Goal: Task Accomplishment & Management: Use online tool/utility

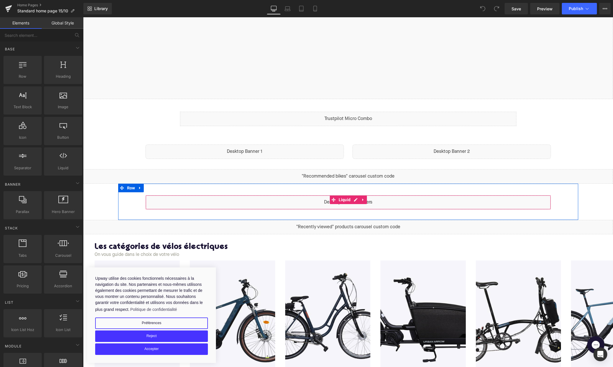
scroll to position [153, 0]
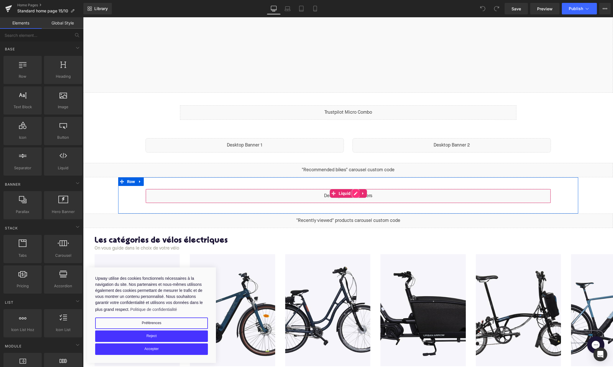
click at [358, 192] on div "Liquid" at bounding box center [349, 196] width 406 height 14
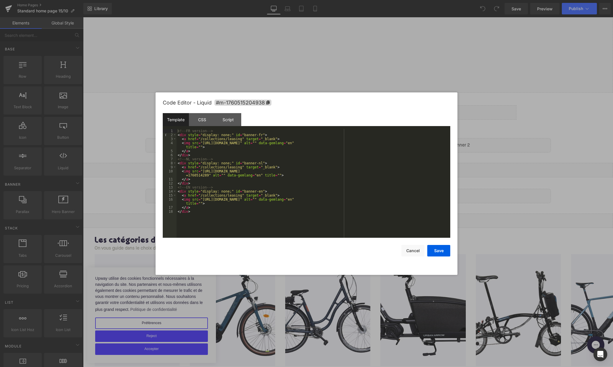
click at [203, 171] on div "<!-- FR version --> < div style = "display: none;" id = "banner-fr" > < a href …" at bounding box center [314, 187] width 274 height 117
click at [211, 176] on div "<!-- FR version --> < div style = "display: none;" id = "banner-fr" > < a href …" at bounding box center [314, 187] width 274 height 117
click at [262, 213] on div "<!-- FR version --> < div style = "display: none;" id = "banner-fr" > < a href …" at bounding box center [314, 187] width 274 height 117
click at [200, 120] on div "CSS" at bounding box center [202, 119] width 26 height 13
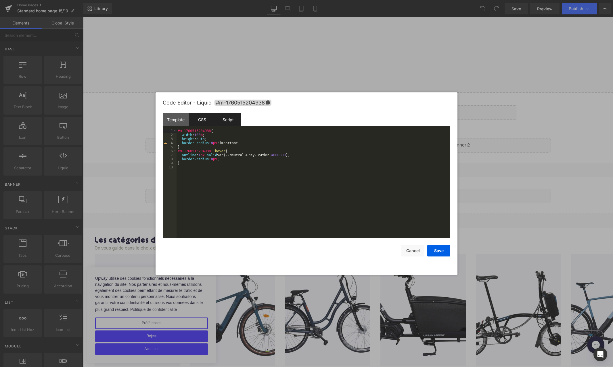
click at [223, 118] on div "Script" at bounding box center [228, 119] width 26 height 13
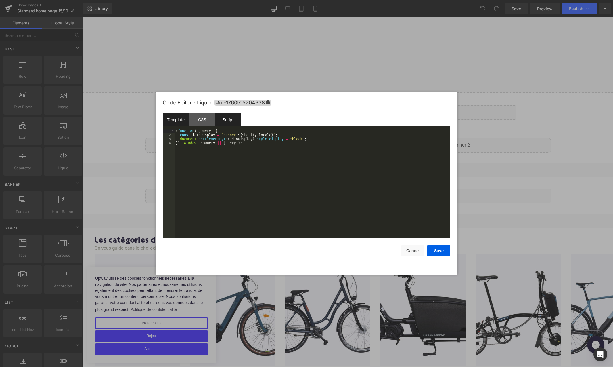
click at [177, 121] on div "Template" at bounding box center [176, 119] width 26 height 13
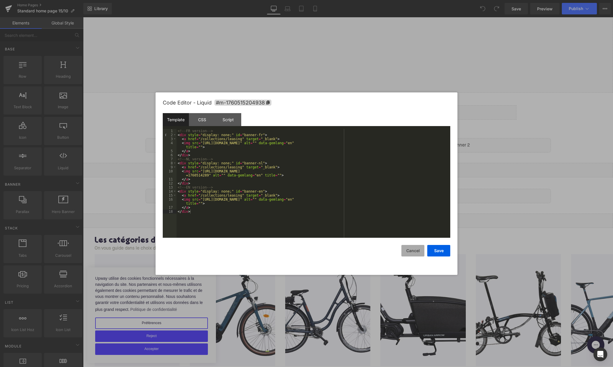
click at [411, 254] on button "Cancel" at bounding box center [413, 251] width 23 height 12
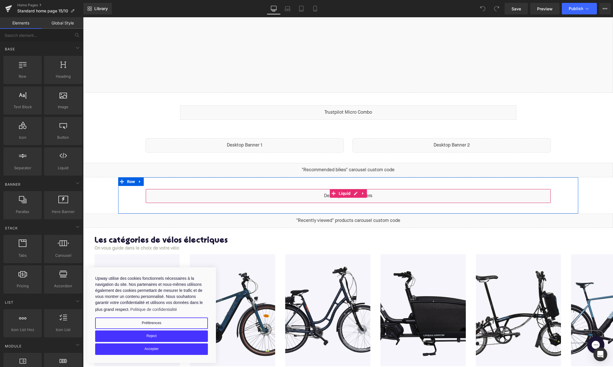
click at [356, 193] on div "Liquid" at bounding box center [349, 196] width 406 height 14
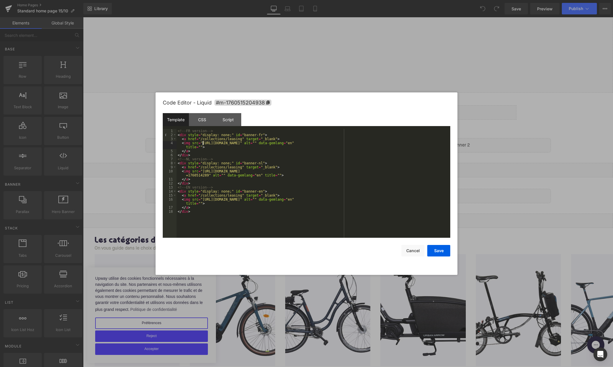
click at [203, 144] on div "<!-- FR version --> < div style = "display: none;" id = "banner-fr" > < a href …" at bounding box center [314, 187] width 274 height 117
click at [322, 187] on div "<!-- FR version --> < div style = "display: none;" id = "banner-fr" > < a href …" at bounding box center [314, 187] width 274 height 117
click at [203, 121] on div "CSS" at bounding box center [202, 119] width 26 height 13
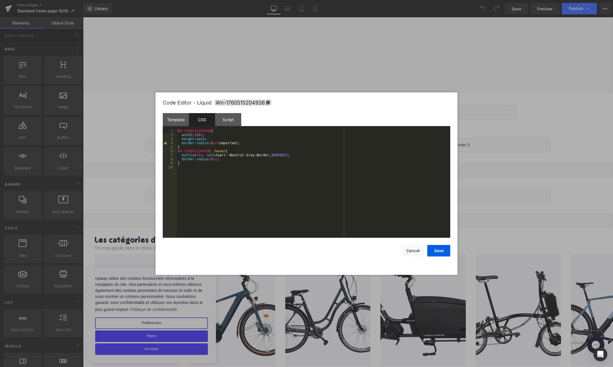
drag, startPoint x: 171, startPoint y: 123, endPoint x: 258, endPoint y: 158, distance: 93.8
click at [171, 123] on div "Template" at bounding box center [176, 119] width 26 height 13
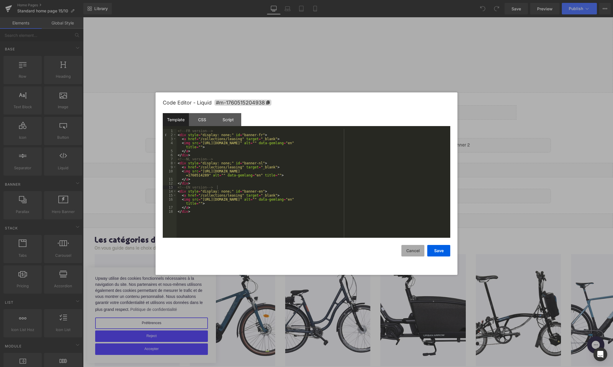
click at [412, 253] on button "Cancel" at bounding box center [413, 251] width 23 height 12
click at [460, 142] on div "Liquid" at bounding box center [452, 145] width 198 height 14
click at [405, 246] on button "Cancel" at bounding box center [413, 251] width 23 height 12
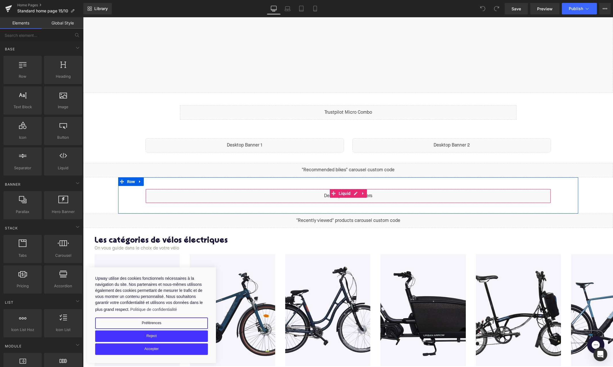
click at [357, 194] on div "Liquid" at bounding box center [349, 196] width 406 height 14
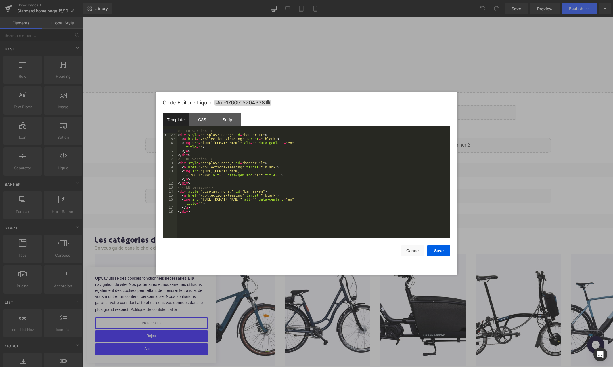
click at [259, 134] on div "<!-- FR version --> < div style = "display: none;" id = "banner-fr" > < a href …" at bounding box center [314, 187] width 274 height 117
click at [259, 162] on div "<!-- FR version --> < div style = "display: none;" id = "banner-3-fr" > < a hre…" at bounding box center [314, 187] width 274 height 117
click at [259, 192] on div "<!-- FR version --> < div style = "display: none;" id = "banner-3-fr" > < a hre…" at bounding box center [314, 187] width 274 height 117
click at [234, 123] on div "Script" at bounding box center [228, 119] width 26 height 13
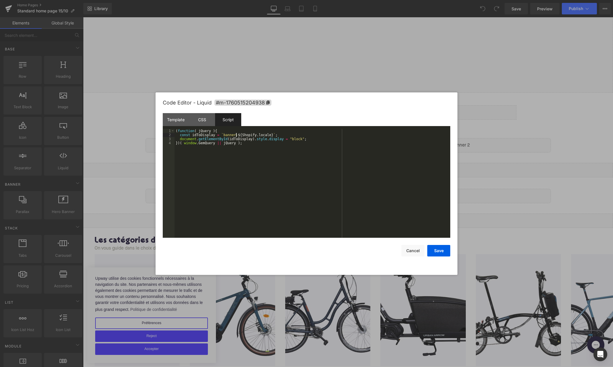
click at [237, 136] on div "( function ( jQuery ) { const idToDisplay = ` banner- ${ Shopify . locale } ` ;…" at bounding box center [313, 187] width 276 height 117
click at [200, 120] on div "CSS" at bounding box center [202, 119] width 26 height 13
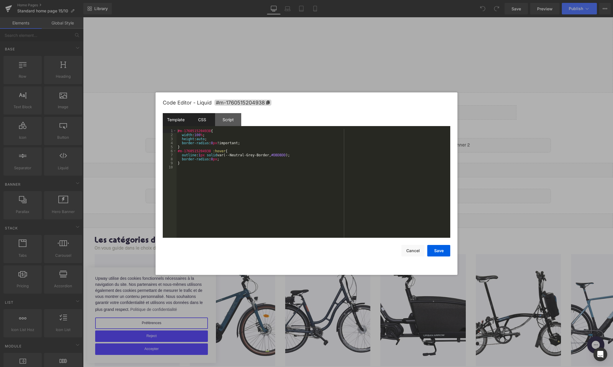
click at [184, 121] on div "Template" at bounding box center [176, 119] width 26 height 13
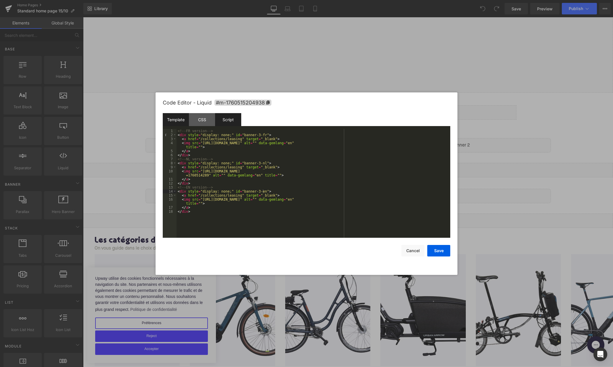
click at [232, 120] on div "Script" at bounding box center [228, 119] width 26 height 13
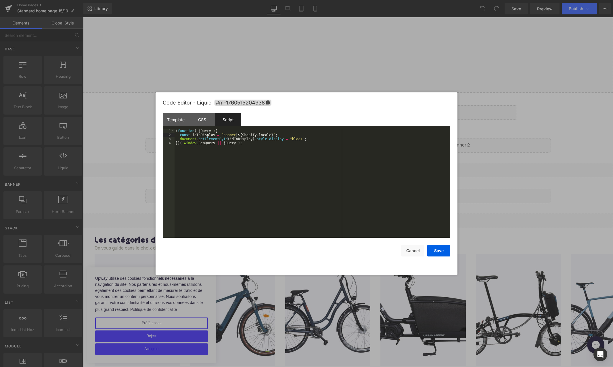
click at [236, 134] on div "( function ( jQuery ) { const idToDisplay = ` banner- ${ Shopify . locale } ` ;…" at bounding box center [313, 187] width 276 height 117
click at [201, 122] on div "CSS" at bounding box center [202, 119] width 26 height 13
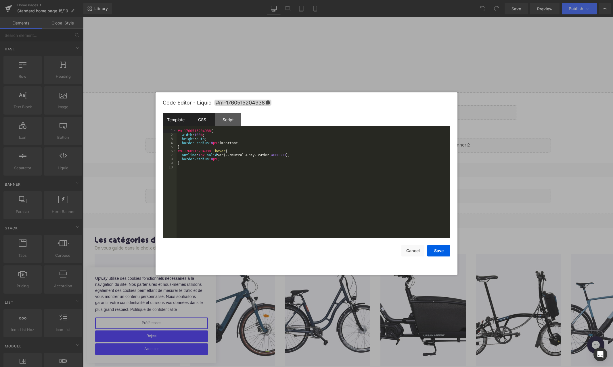
click at [182, 121] on div "Template" at bounding box center [176, 119] width 26 height 13
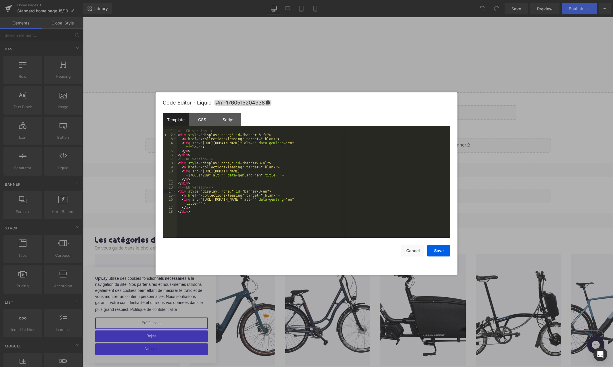
click at [446, 258] on div "Code Editor - Liquid #m-1760515204938 Template CSS Script Data 1 2 3 4 5 6 7 8 …" at bounding box center [307, 183] width 288 height 182
click at [440, 251] on button "Save" at bounding box center [438, 251] width 23 height 12
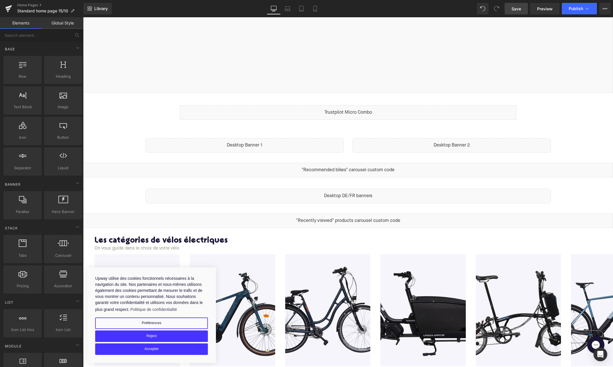
click at [521, 4] on link "Save" at bounding box center [516, 9] width 23 height 12
click at [542, 9] on span "Preview" at bounding box center [545, 9] width 16 height 6
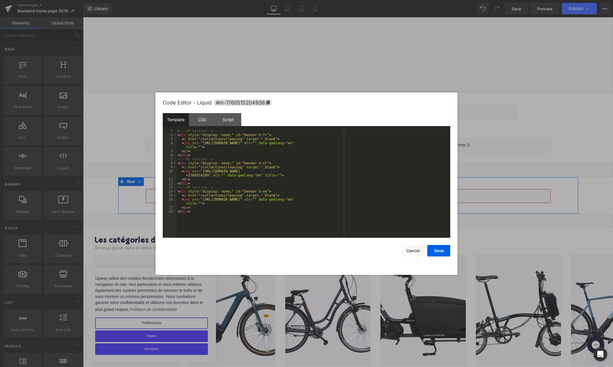
click at [356, 193] on div "Liquid" at bounding box center [349, 196] width 406 height 14
click at [204, 118] on div "CSS" at bounding box center [202, 119] width 26 height 13
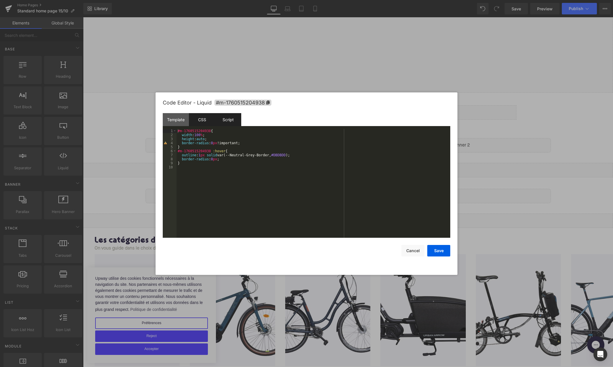
click at [233, 118] on div "Script" at bounding box center [228, 119] width 26 height 13
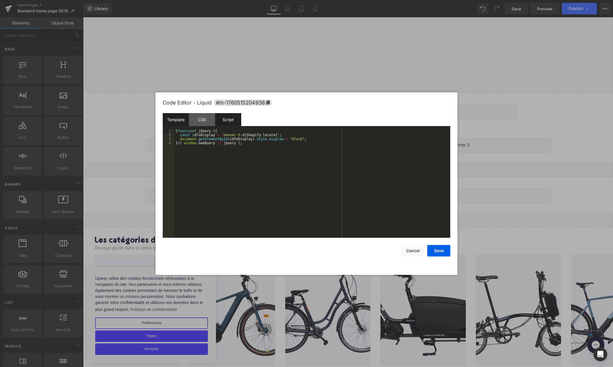
click at [177, 118] on div "Template" at bounding box center [176, 119] width 26 height 13
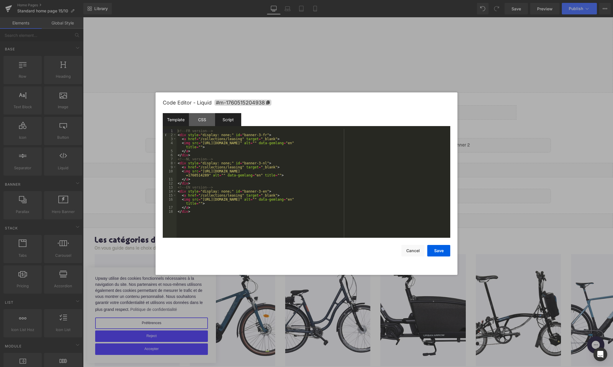
click at [230, 116] on div "Script" at bounding box center [228, 119] width 26 height 13
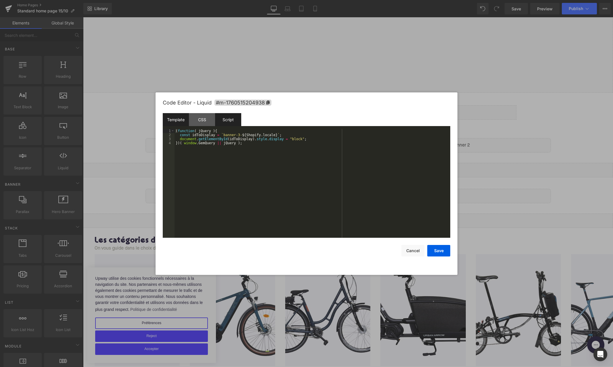
click at [180, 116] on div "Template" at bounding box center [176, 119] width 26 height 13
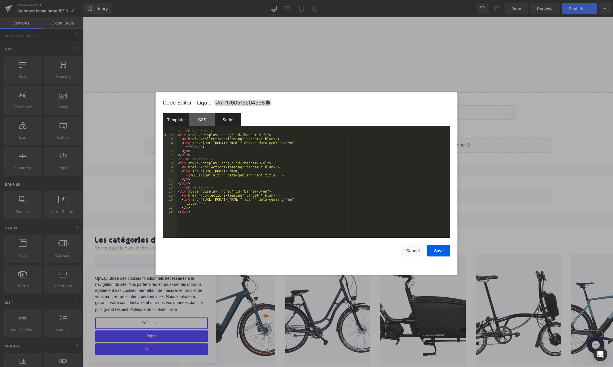
click at [232, 117] on div "Script" at bounding box center [228, 119] width 26 height 13
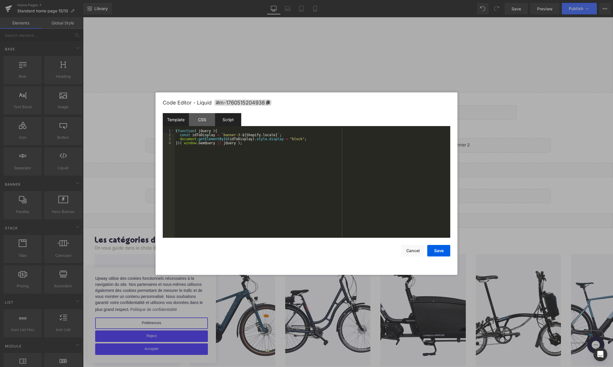
click at [168, 121] on div "Template" at bounding box center [176, 119] width 26 height 13
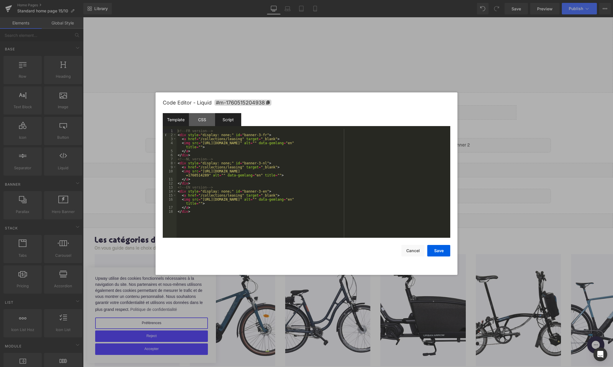
click at [226, 116] on div "Script" at bounding box center [228, 119] width 26 height 13
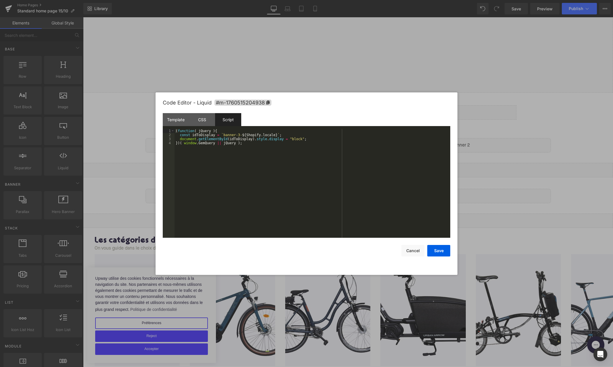
click at [239, 141] on div "( function ( jQuery ) { const idToDisplay = ` banner-3- ${ Shopify . locale } `…" at bounding box center [313, 187] width 276 height 117
click at [176, 123] on div "Template" at bounding box center [176, 119] width 26 height 13
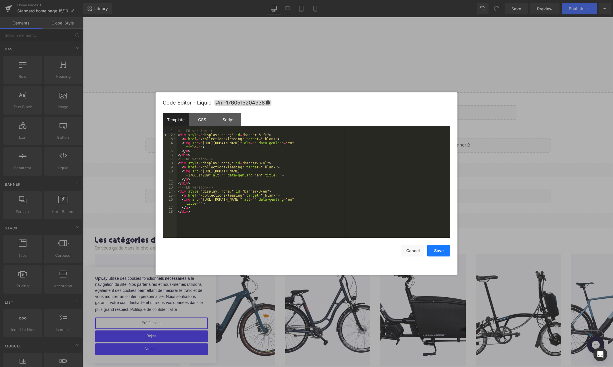
click at [431, 248] on button "Save" at bounding box center [438, 251] width 23 height 12
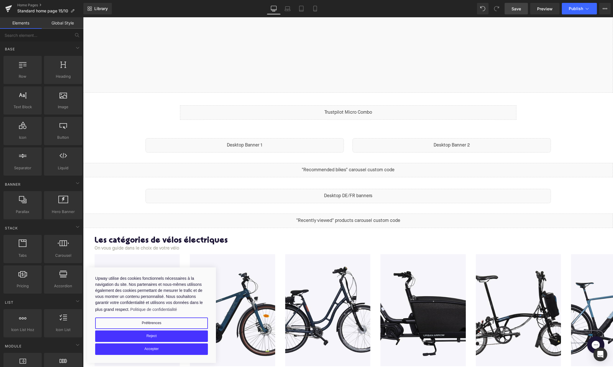
click at [516, 11] on span "Save" at bounding box center [516, 9] width 9 height 6
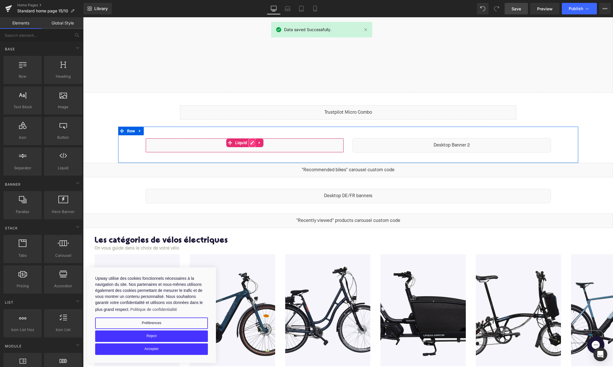
click at [253, 142] on div "Liquid" at bounding box center [245, 145] width 198 height 14
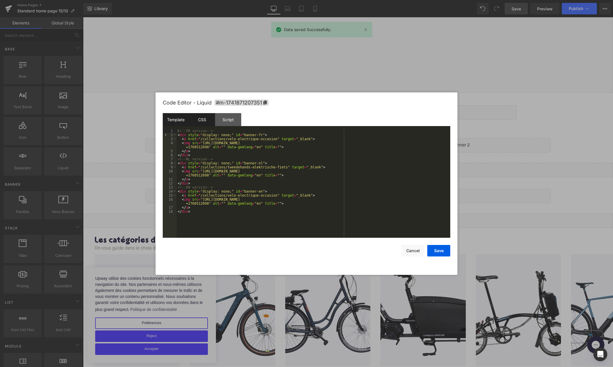
click at [207, 119] on div "CSS" at bounding box center [202, 119] width 26 height 13
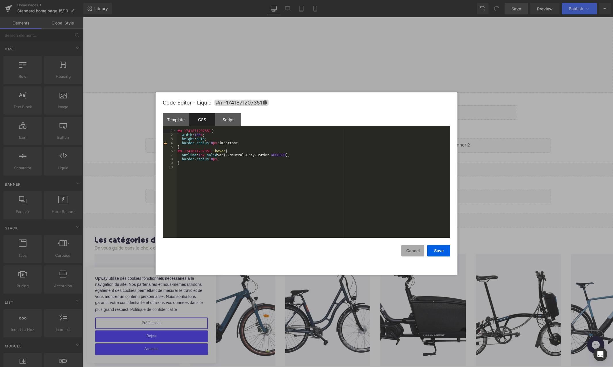
click at [411, 253] on button "Cancel" at bounding box center [413, 251] width 23 height 12
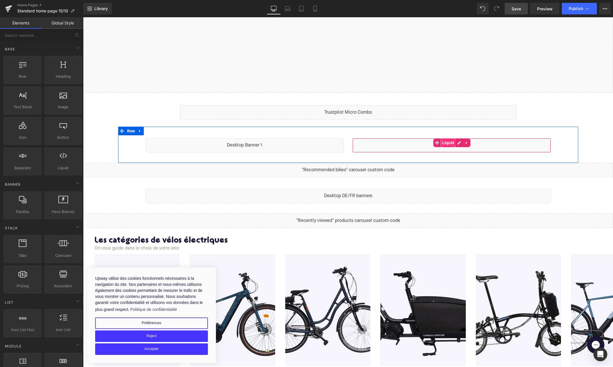
click at [453, 142] on span "Liquid" at bounding box center [448, 142] width 15 height 9
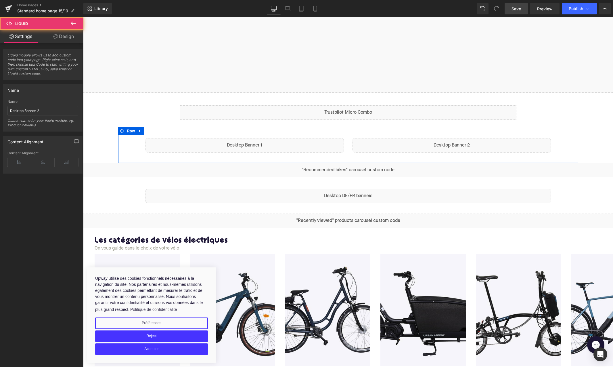
click at [458, 142] on div "Liquid" at bounding box center [452, 145] width 198 height 14
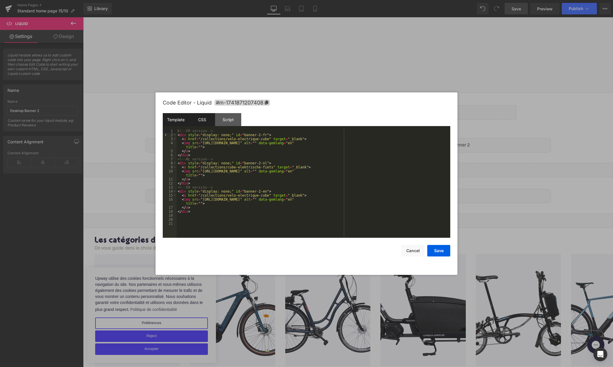
click at [203, 122] on div "CSS" at bounding box center [202, 119] width 26 height 13
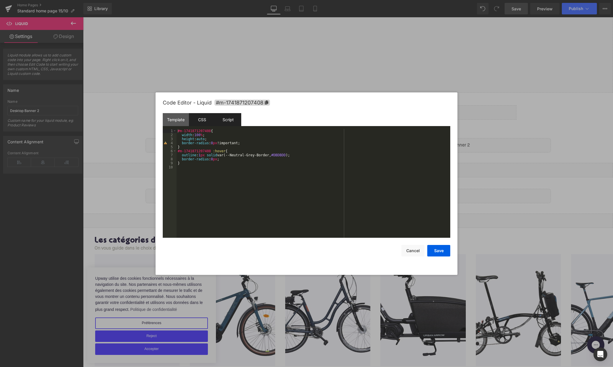
click at [219, 117] on div "Script" at bounding box center [228, 119] width 26 height 13
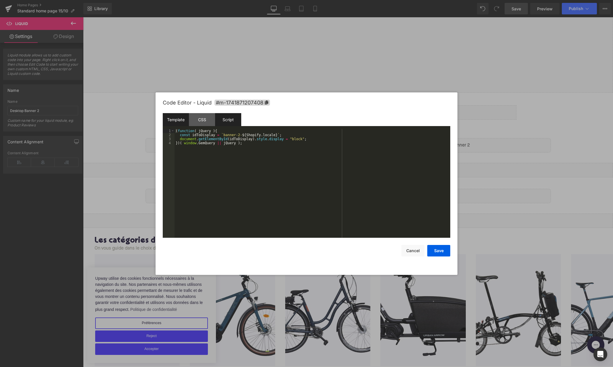
click at [172, 118] on div "Template" at bounding box center [176, 119] width 26 height 13
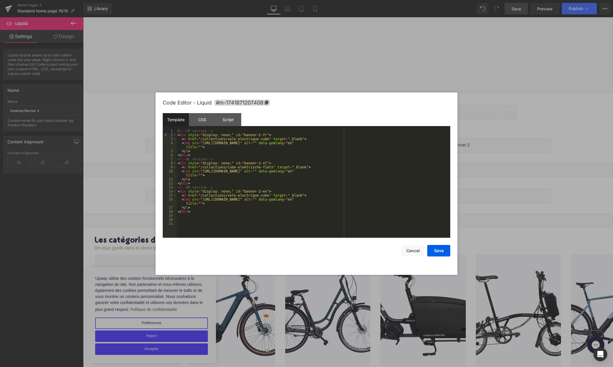
click at [412, 75] on div at bounding box center [306, 183] width 613 height 367
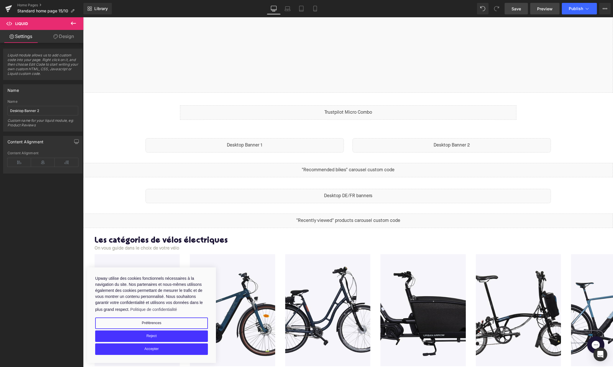
click at [541, 10] on span "Preview" at bounding box center [545, 9] width 16 height 6
click at [356, 193] on div "Liquid" at bounding box center [349, 196] width 406 height 14
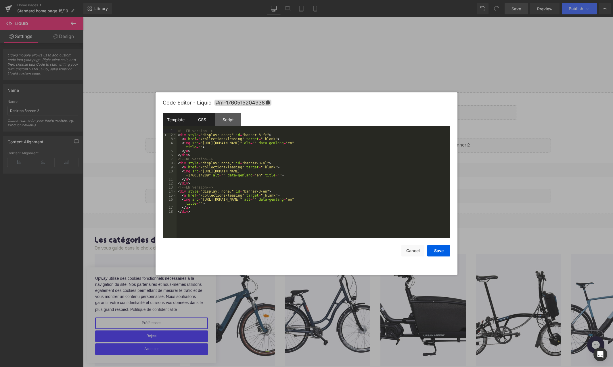
click at [196, 121] on div "CSS" at bounding box center [202, 119] width 26 height 13
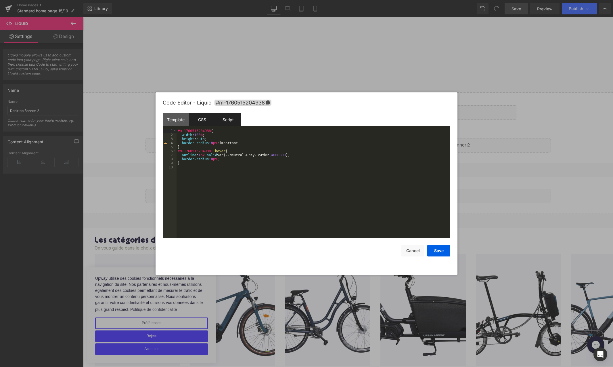
click at [223, 119] on div "Script" at bounding box center [228, 119] width 26 height 13
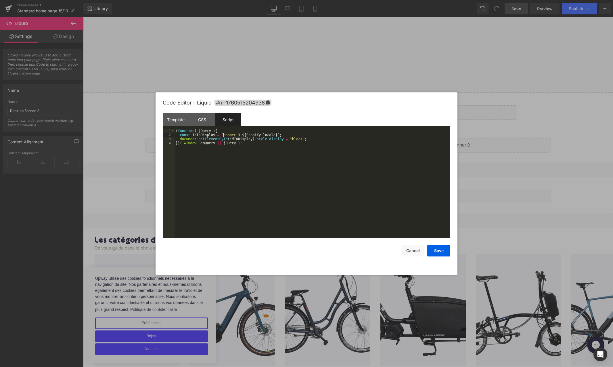
click at [223, 136] on div "( function ( jQuery ) { const idToDisplay = ` banner-3- ${ Shopify . locale } `…" at bounding box center [313, 187] width 276 height 117
click at [360, 75] on div at bounding box center [306, 183] width 613 height 367
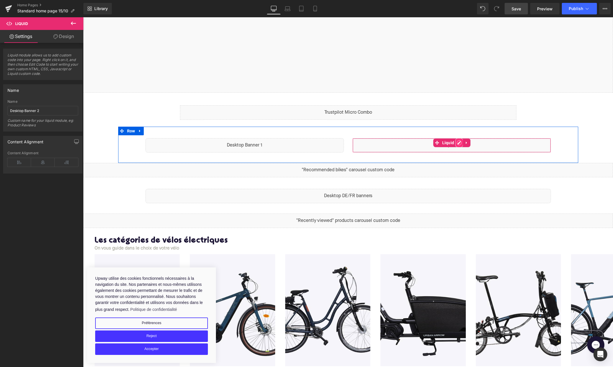
click at [457, 142] on div "Liquid" at bounding box center [452, 145] width 198 height 14
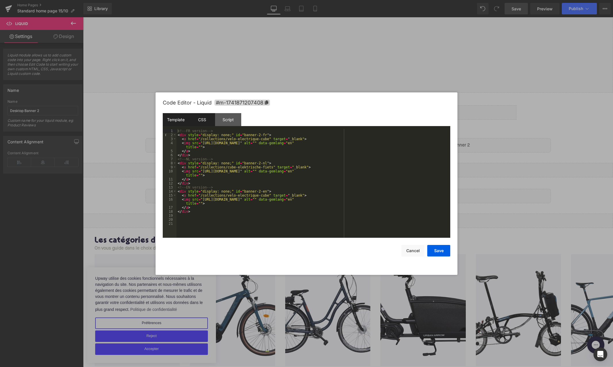
click at [196, 113] on div "CSS" at bounding box center [202, 119] width 26 height 13
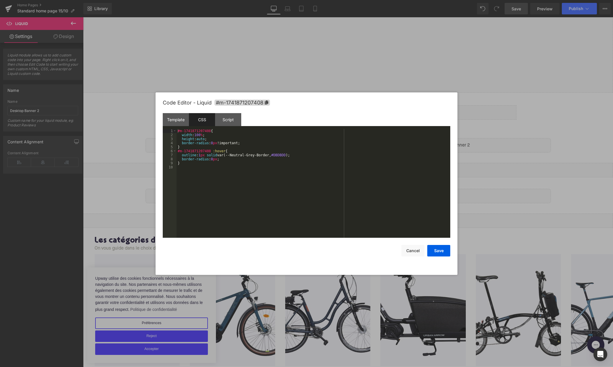
click at [199, 116] on div "CSS" at bounding box center [202, 119] width 26 height 13
click at [229, 117] on div "Script" at bounding box center [228, 119] width 26 height 13
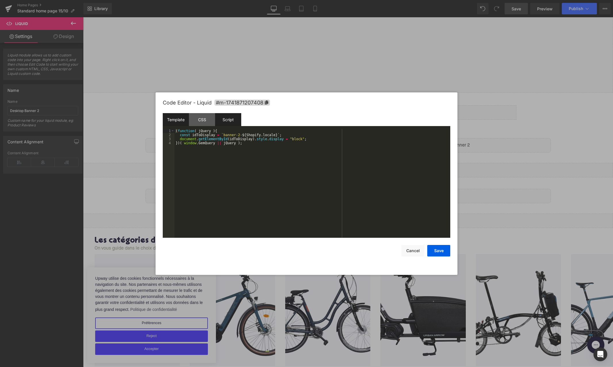
click at [180, 117] on div "Template" at bounding box center [176, 119] width 26 height 13
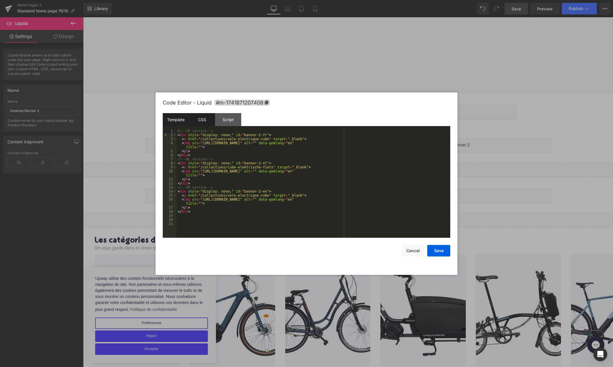
click at [201, 121] on div "CSS" at bounding box center [202, 119] width 26 height 13
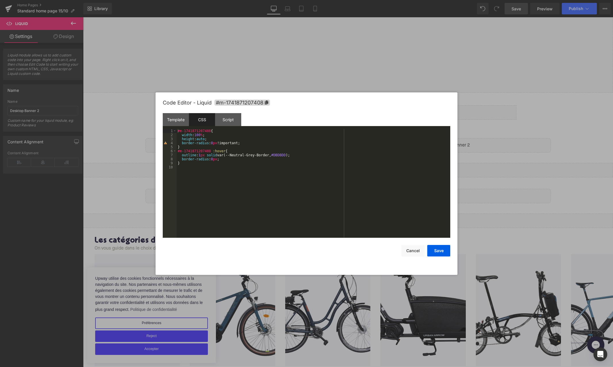
click at [212, 86] on div at bounding box center [306, 183] width 613 height 367
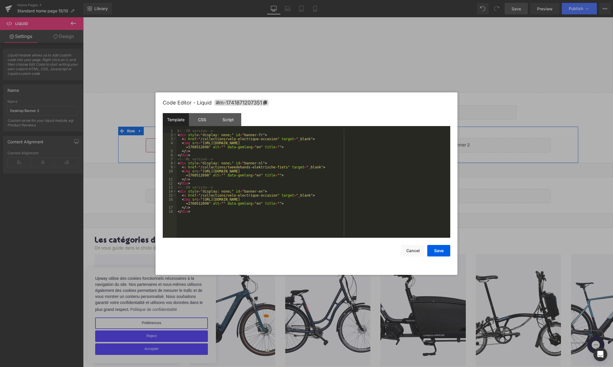
click at [249, 144] on div "Liquid" at bounding box center [245, 145] width 198 height 14
click at [204, 119] on div "CSS" at bounding box center [202, 119] width 26 height 13
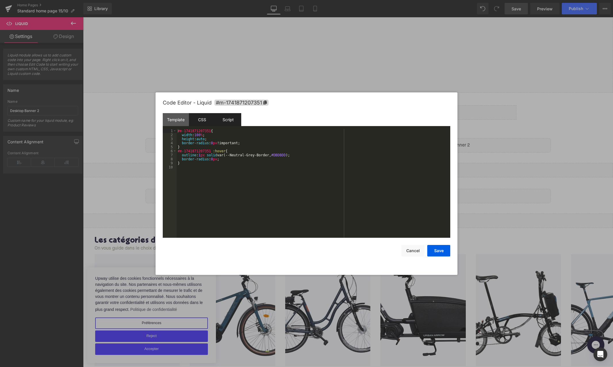
click at [222, 119] on div "Script" at bounding box center [228, 119] width 26 height 13
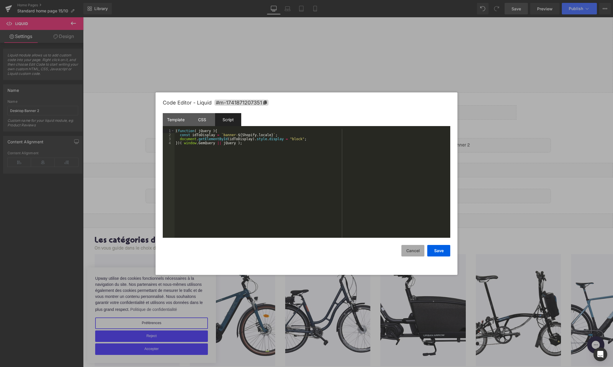
click at [411, 248] on button "Cancel" at bounding box center [413, 251] width 23 height 12
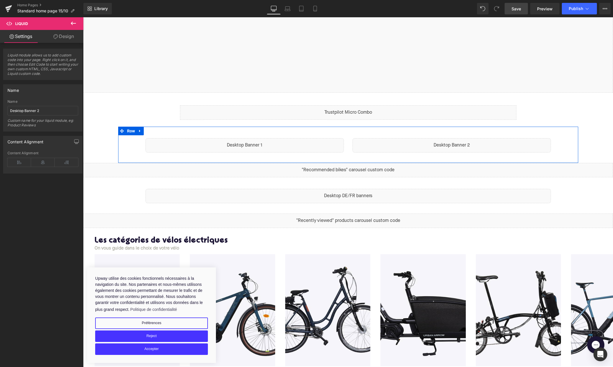
click at [456, 143] on div "Liquid" at bounding box center [452, 145] width 198 height 14
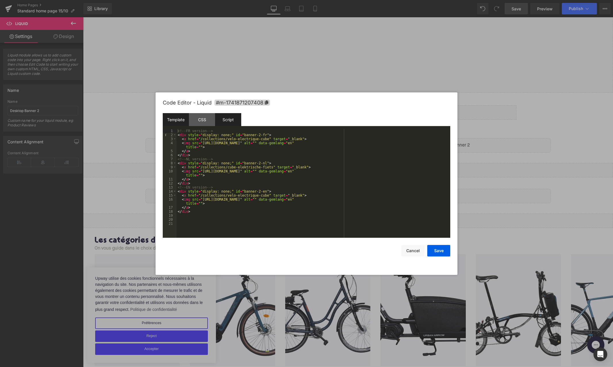
click at [226, 122] on div "Script" at bounding box center [228, 119] width 26 height 13
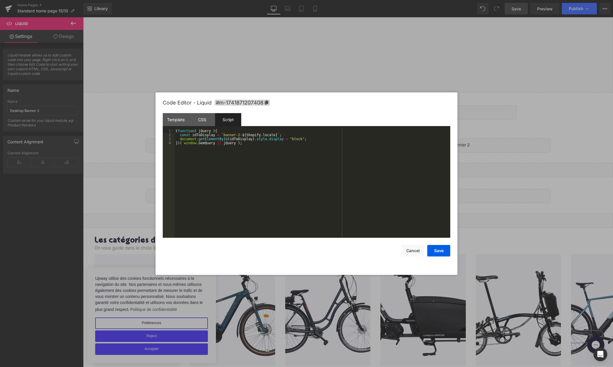
click at [242, 151] on div "( function ( jQuery ) { const idToDisplay = ` banner-2- ${ Shopify . locale } `…" at bounding box center [313, 187] width 276 height 117
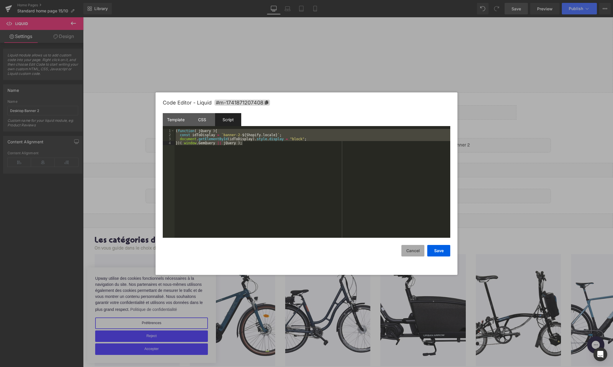
click at [413, 250] on button "Cancel" at bounding box center [413, 251] width 23 height 12
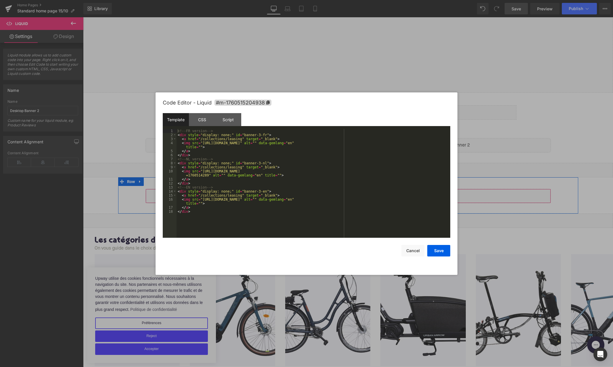
click at [359, 194] on div "Liquid" at bounding box center [349, 196] width 406 height 14
click at [226, 122] on div "Script" at bounding box center [228, 119] width 26 height 13
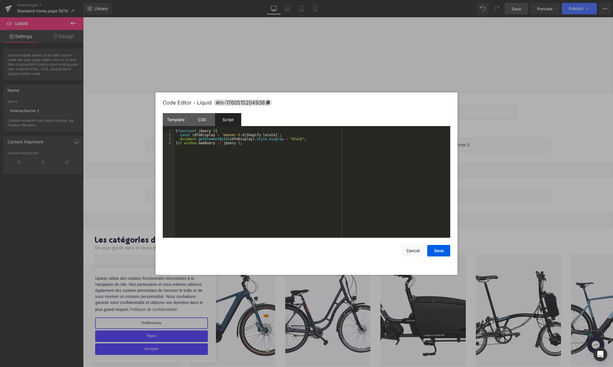
click at [228, 159] on div "( function ( jQuery ) { const idToDisplay = ` banner-3- ${ Shopify . locale } `…" at bounding box center [313, 187] width 276 height 117
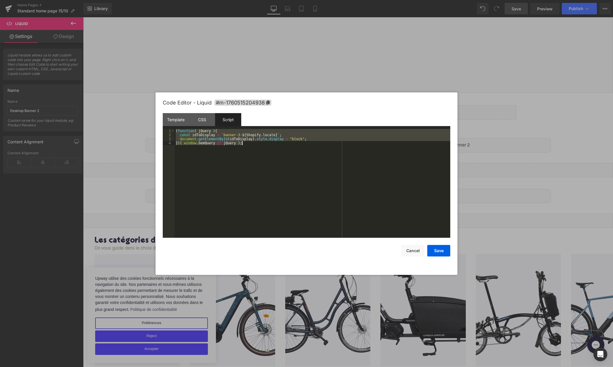
paste textarea
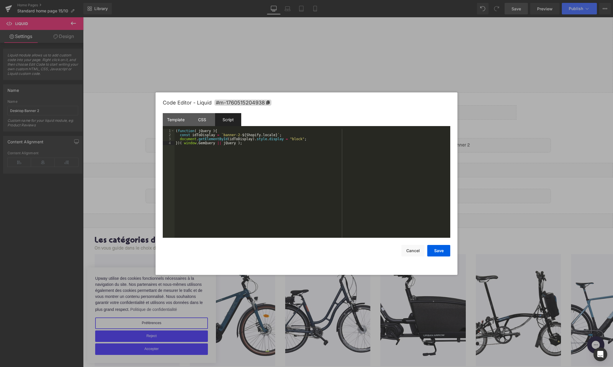
click at [238, 136] on div "( function ( jQuery ) { const idToDisplay = ` banner-2- ${ Shopify . locale } `…" at bounding box center [313, 187] width 276 height 117
click at [435, 250] on button "Save" at bounding box center [438, 251] width 23 height 12
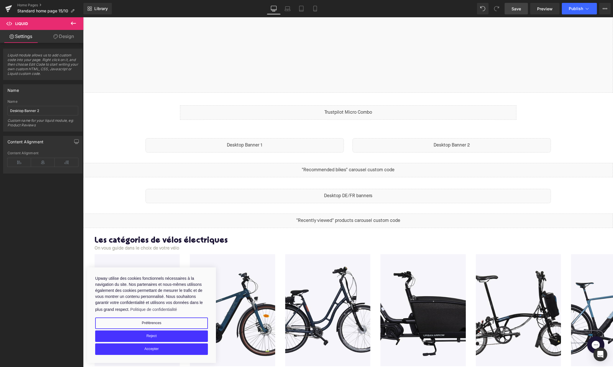
click at [516, 9] on span "Save" at bounding box center [516, 9] width 9 height 6
click at [540, 7] on span "Preview" at bounding box center [545, 9] width 16 height 6
click at [74, 25] on icon at bounding box center [73, 23] width 7 height 7
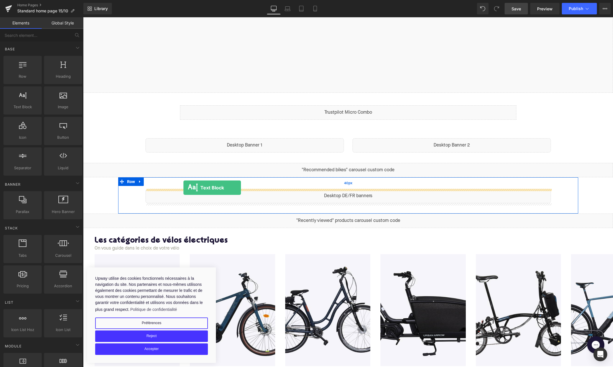
drag, startPoint x: 106, startPoint y: 120, endPoint x: 184, endPoint y: 188, distance: 102.7
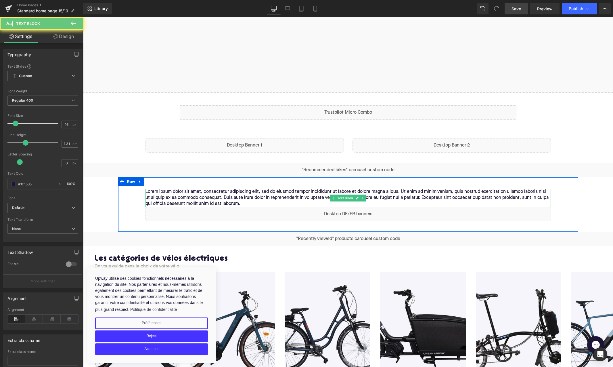
click at [181, 195] on p "Lorem ipsum dolor sit amet, consectetur adipiscing elit, sed do eiusmod tempor …" at bounding box center [349, 198] width 406 height 18
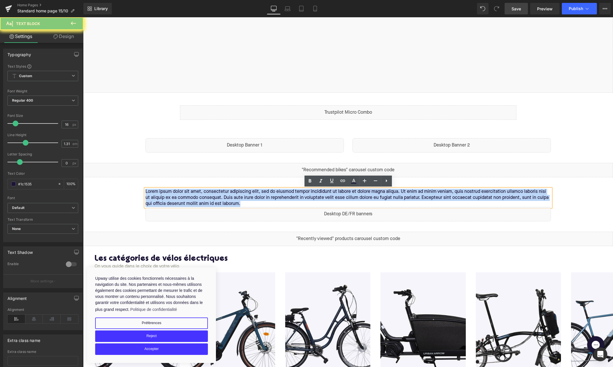
click at [181, 195] on p "Lorem ipsum dolor sit amet, consectetur adipiscing elit, sed do eiusmod tempor …" at bounding box center [349, 198] width 406 height 18
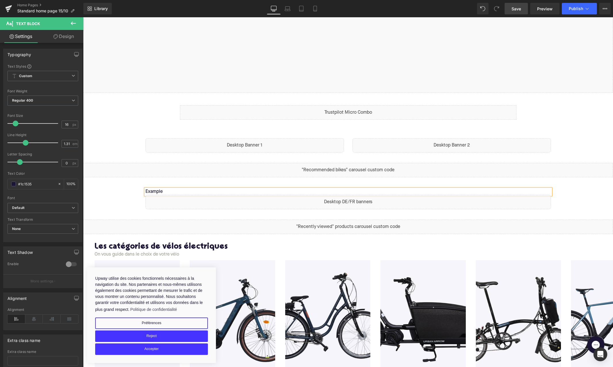
click at [517, 5] on link "Save" at bounding box center [516, 9] width 23 height 12
click at [362, 191] on icon at bounding box center [363, 191] width 3 height 3
click at [366, 190] on icon at bounding box center [366, 191] width 3 height 3
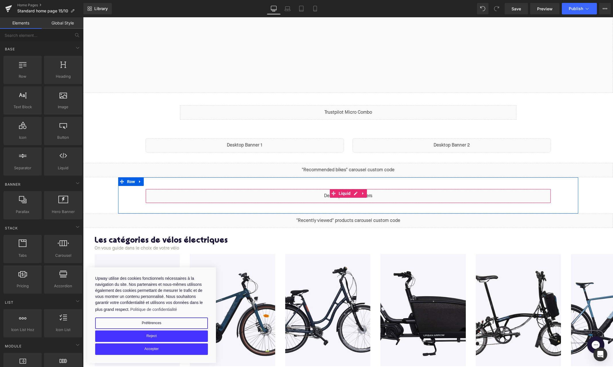
click at [375, 193] on div "Liquid" at bounding box center [349, 196] width 406 height 14
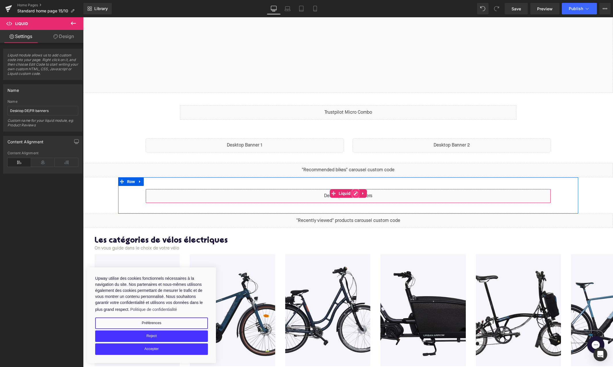
click at [356, 194] on div "Liquid" at bounding box center [349, 196] width 406 height 14
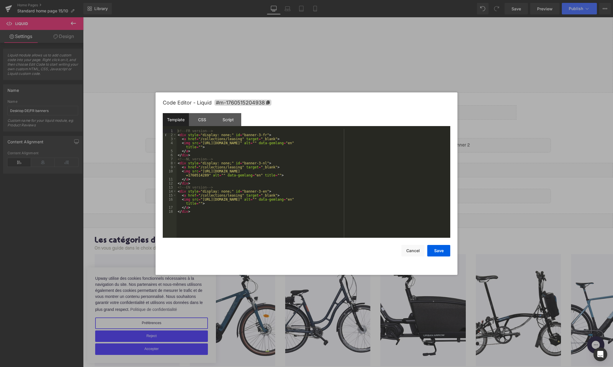
click at [237, 82] on div at bounding box center [306, 183] width 613 height 367
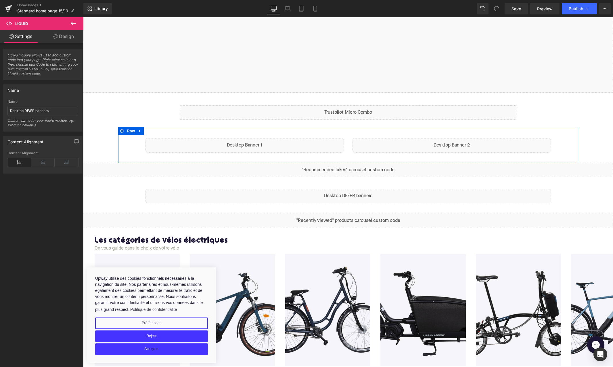
click at [461, 142] on div "Liquid" at bounding box center [452, 145] width 198 height 14
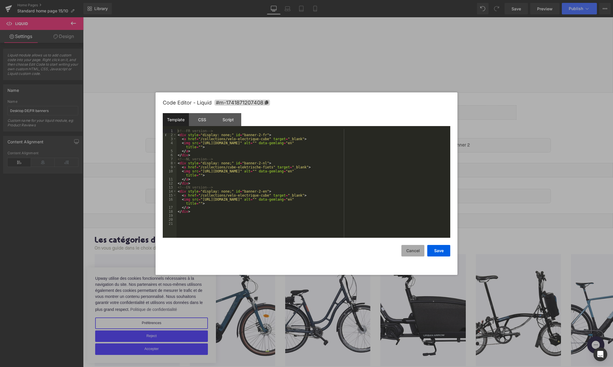
click at [412, 248] on button "Cancel" at bounding box center [413, 251] width 23 height 12
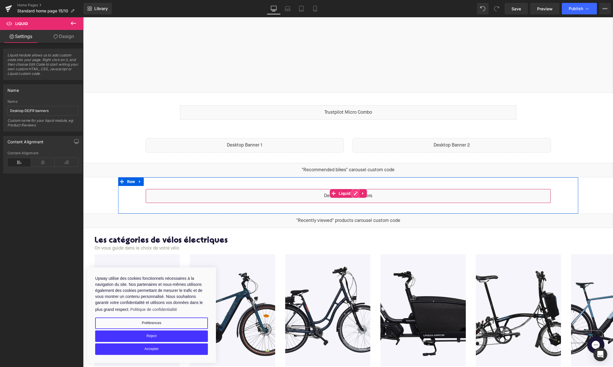
click at [355, 194] on div "Liquid" at bounding box center [349, 196] width 406 height 14
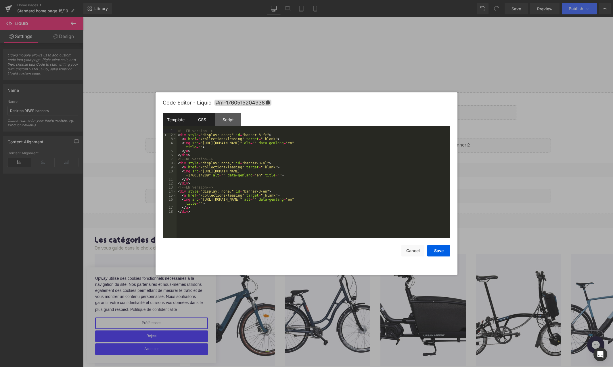
click at [198, 119] on div "CSS" at bounding box center [202, 119] width 26 height 13
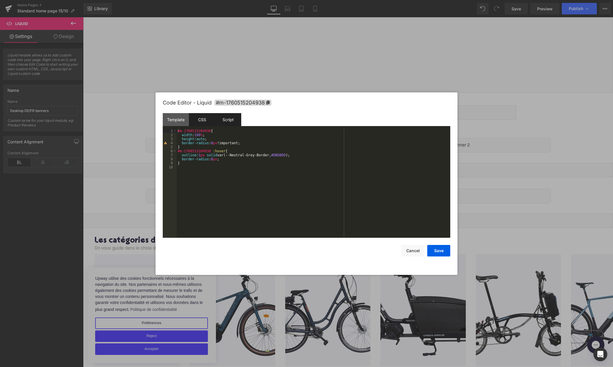
click at [219, 122] on div "Script" at bounding box center [228, 119] width 26 height 13
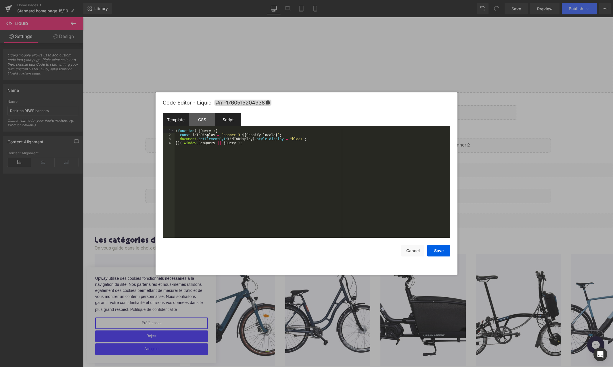
click at [178, 121] on div "Template" at bounding box center [176, 119] width 26 height 13
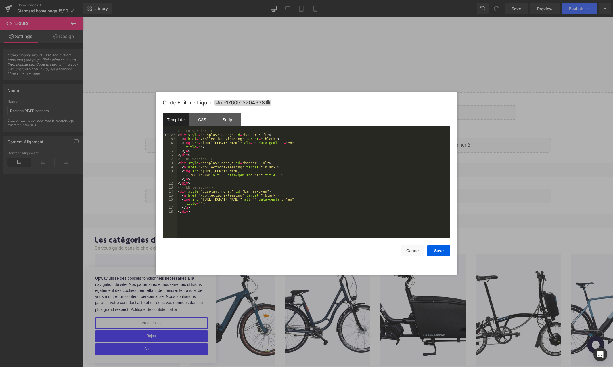
click at [190, 87] on div at bounding box center [306, 183] width 613 height 367
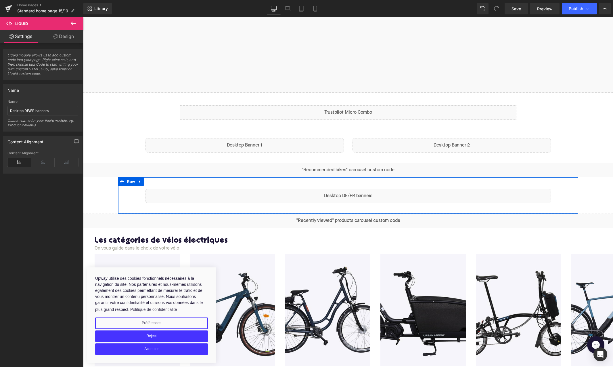
click at [356, 194] on div "Liquid" at bounding box center [349, 196] width 406 height 14
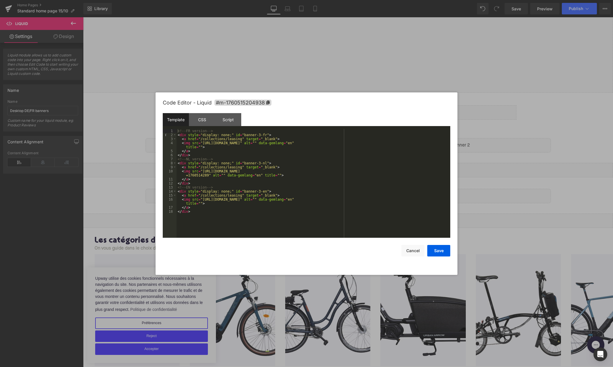
click at [261, 135] on div "<!-- FR version --> < div style = "display: none;" id = "banner-3-fr" > < a hre…" at bounding box center [314, 187] width 274 height 117
click at [258, 161] on div "<!-- FR version --> < div style = "display: none;" id = "banner-big-fr" > < a h…" at bounding box center [314, 187] width 274 height 117
click at [259, 164] on div "<!-- FR version --> < div style = "display: none;" id = "banner-big-fr" > < a h…" at bounding box center [314, 187] width 274 height 117
click at [259, 193] on div "<!-- FR version --> < div style = "display: none;" id = "banner-big-fr" > < a h…" at bounding box center [314, 187] width 274 height 117
drag, startPoint x: 205, startPoint y: 123, endPoint x: 222, endPoint y: 122, distance: 17.9
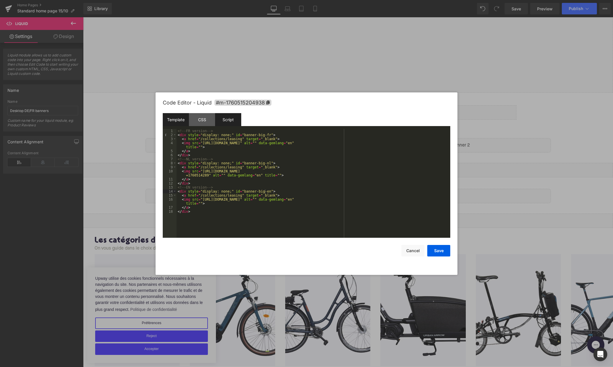
click at [205, 123] on div "CSS" at bounding box center [202, 119] width 26 height 13
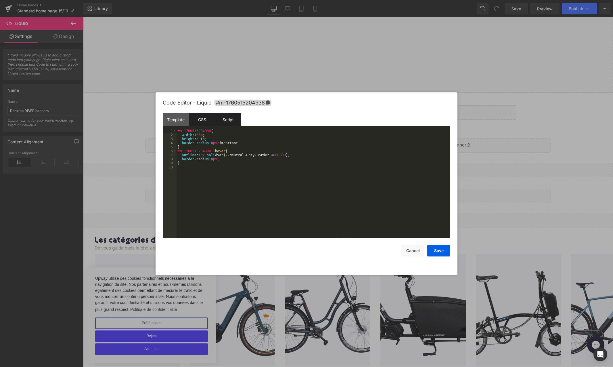
click at [229, 122] on div "Script" at bounding box center [228, 119] width 26 height 13
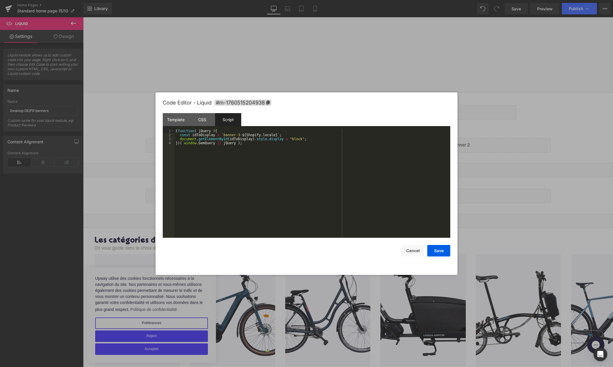
click at [239, 135] on div "( function ( jQuery ) { const idToDisplay = ` banner-3- ${ Shopify . locale } `…" at bounding box center [313, 187] width 276 height 117
click at [439, 249] on button "Save" at bounding box center [438, 251] width 23 height 12
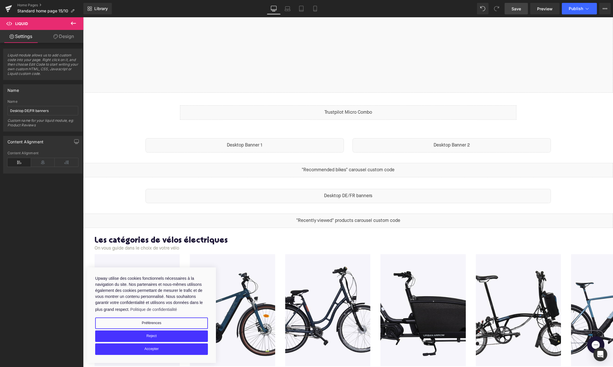
click at [518, 9] on span "Save" at bounding box center [516, 9] width 9 height 6
click at [546, 9] on span "Preview" at bounding box center [545, 9] width 16 height 6
click at [292, 8] on link "Laptop" at bounding box center [288, 9] width 14 height 12
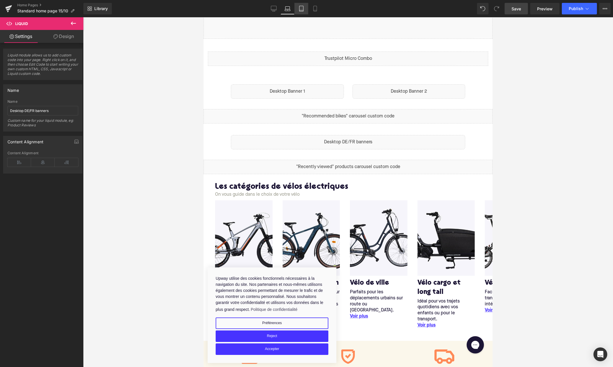
click at [302, 9] on icon at bounding box center [302, 9] width 6 height 6
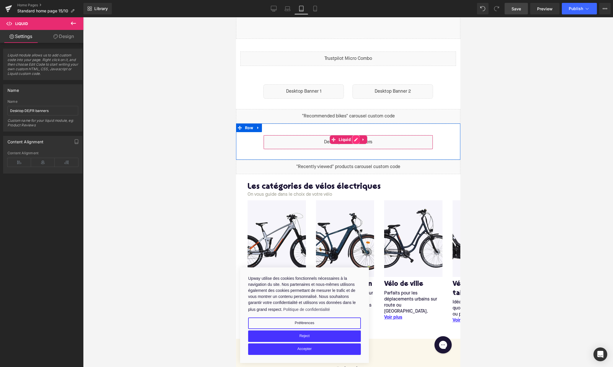
click at [357, 140] on div "Liquid" at bounding box center [348, 142] width 170 height 14
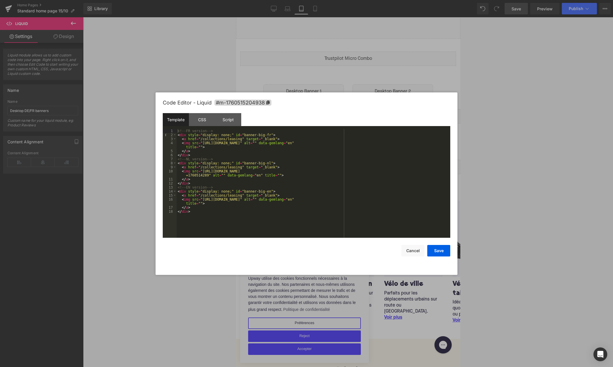
click at [295, 86] on div at bounding box center [306, 183] width 613 height 367
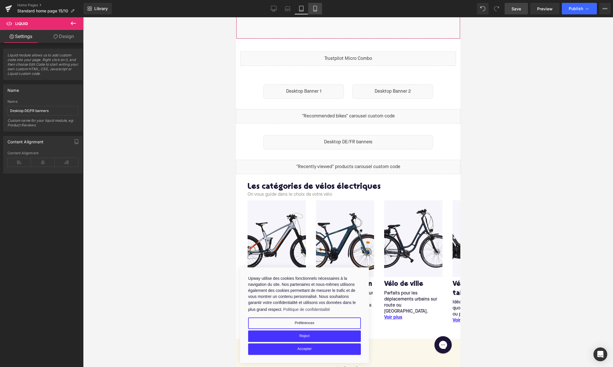
click at [315, 12] on link "Mobile" at bounding box center [315, 9] width 14 height 12
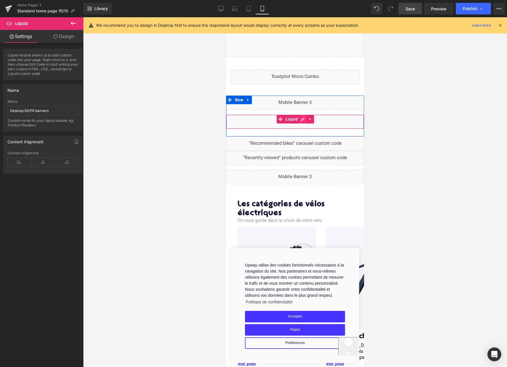
scroll to position [137, 0]
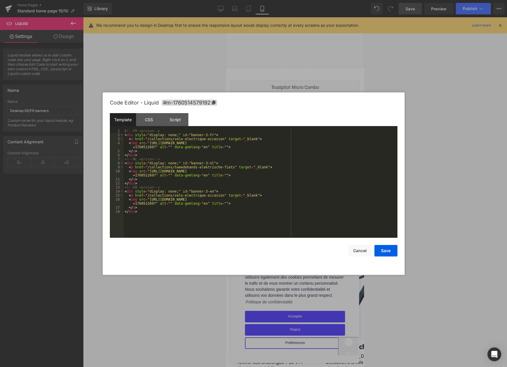
click at [301, 131] on div "Liquid" at bounding box center [295, 132] width 138 height 14
click at [156, 123] on div "CSS" at bounding box center [149, 119] width 26 height 13
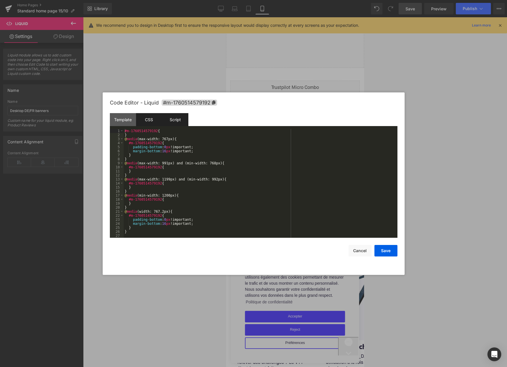
click at [167, 123] on div "Script" at bounding box center [175, 119] width 26 height 13
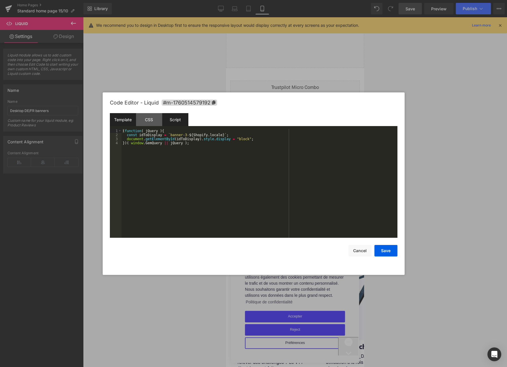
click at [126, 121] on div "Template" at bounding box center [123, 119] width 26 height 13
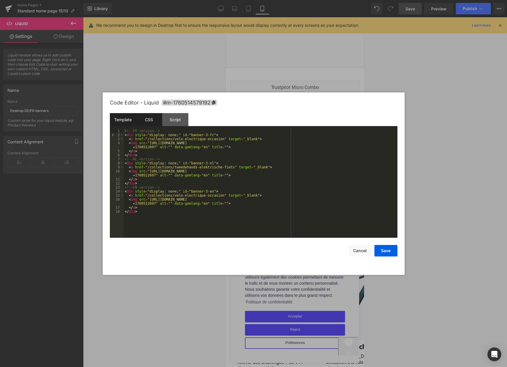
click at [139, 121] on div "CSS" at bounding box center [149, 119] width 26 height 13
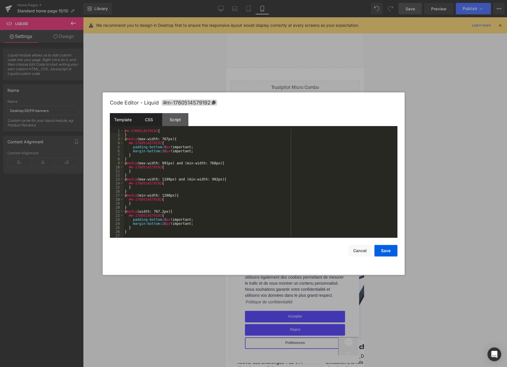
click at [130, 121] on div "Template" at bounding box center [123, 119] width 26 height 13
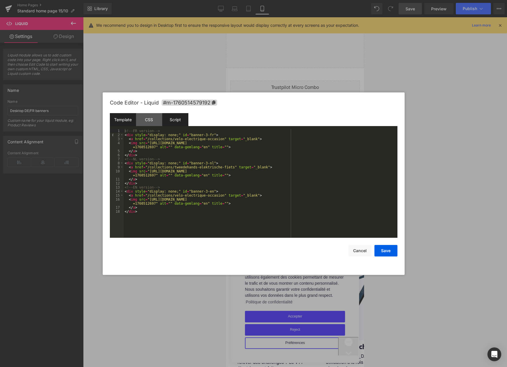
click at [168, 116] on div "Script" at bounding box center [175, 119] width 26 height 13
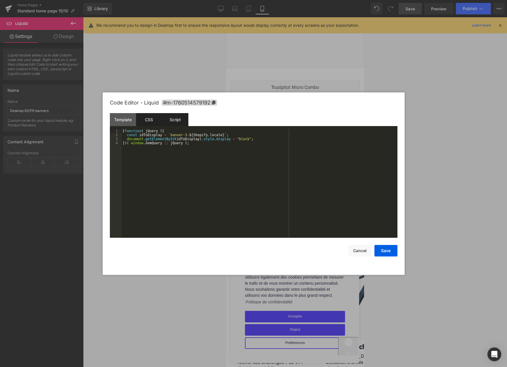
click at [147, 118] on div "CSS" at bounding box center [149, 119] width 26 height 13
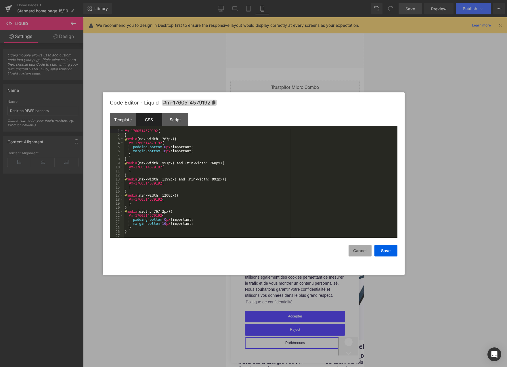
click at [360, 251] on button "Cancel" at bounding box center [360, 251] width 23 height 12
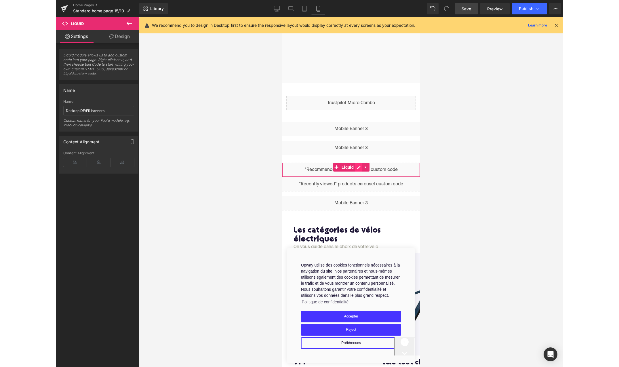
scroll to position [119, 0]
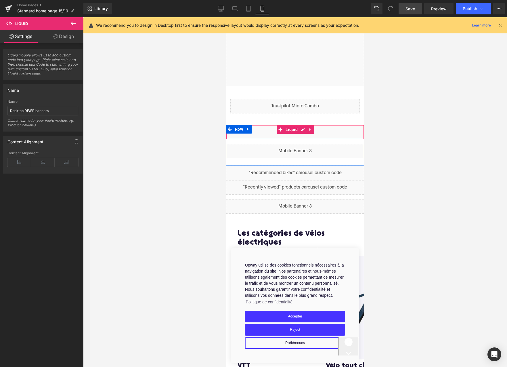
click at [303, 130] on div "Liquid" at bounding box center [295, 132] width 138 height 14
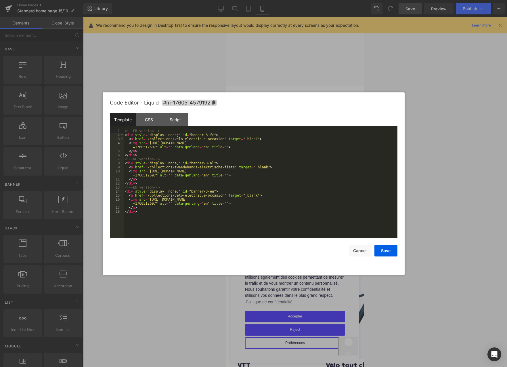
click at [304, 150] on div "Liquid" at bounding box center [295, 151] width 138 height 14
click at [206, 134] on div "<!-- FR version --> < div style = "display: none;" id = "banner-3-fr" > < a hre…" at bounding box center [261, 187] width 274 height 117
click at [204, 163] on div "<!-- FR version --> < div style = "display: none;" id = "banner-4-fr" > < a hre…" at bounding box center [261, 187] width 274 height 117
click at [206, 190] on div "<!-- FR version --> < div style = "display: none;" id = "banner-4-fr" > < a hre…" at bounding box center [261, 187] width 274 height 117
click at [144, 119] on div "CSS" at bounding box center [149, 119] width 26 height 13
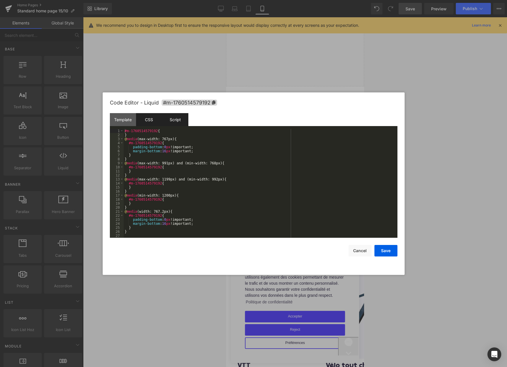
click at [173, 119] on div "Script" at bounding box center [175, 119] width 26 height 13
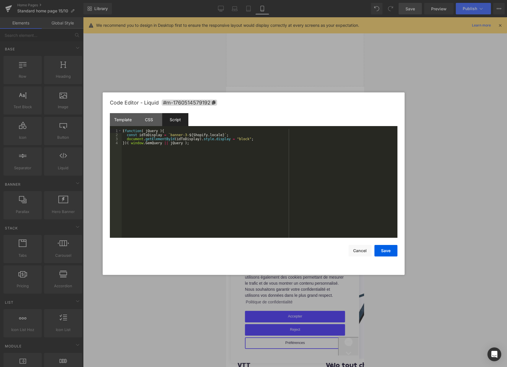
click at [186, 134] on div "( function ( jQuery ) { const idToDisplay = ` banner-3- ${ Shopify . locale } `…" at bounding box center [260, 187] width 276 height 117
click at [379, 250] on button "Save" at bounding box center [386, 251] width 23 height 12
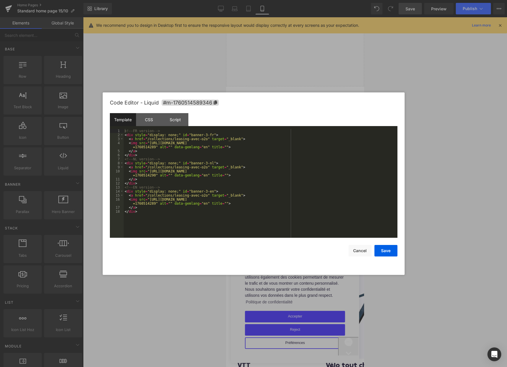
click at [306, 205] on div "Liquid" at bounding box center [295, 206] width 138 height 14
click at [206, 135] on div "<!-- FR version --> < div style = "display: none;" id = "banner-3-fr" > < a hre…" at bounding box center [261, 187] width 274 height 117
click at [207, 163] on div "<!-- FR version --> < div style = "display: none;" id = "banner-big-fr" > < a h…" at bounding box center [261, 187] width 274 height 117
click at [207, 192] on div "<!-- FR version --> < div style = "display: none;" id = "banner-big-fr" > < a h…" at bounding box center [261, 187] width 274 height 117
click at [175, 121] on div "Script" at bounding box center [175, 119] width 26 height 13
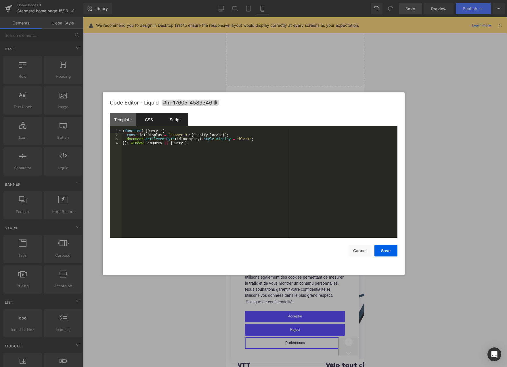
click at [145, 121] on div "CSS" at bounding box center [149, 119] width 26 height 13
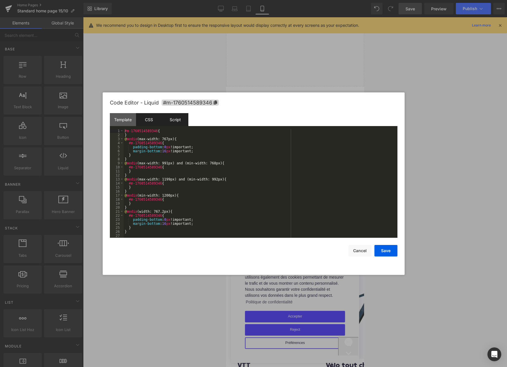
click at [181, 123] on div "Script" at bounding box center [175, 119] width 26 height 13
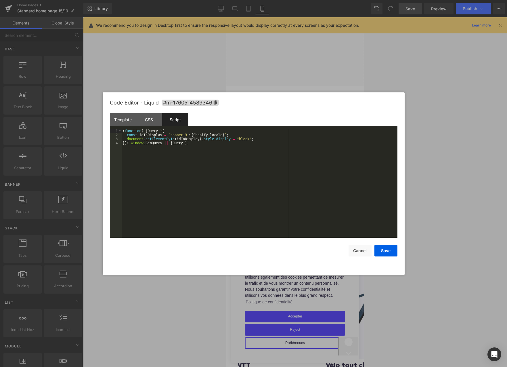
click at [186, 135] on div "( function ( jQuery ) { const idToDisplay = ` banner-3- ${ Shopify . locale } `…" at bounding box center [260, 187] width 276 height 117
click at [377, 248] on button "Save" at bounding box center [386, 251] width 23 height 12
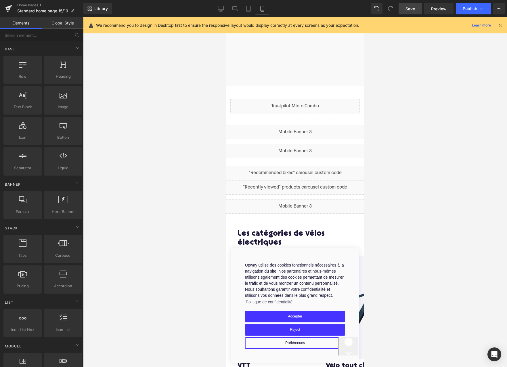
click at [414, 7] on span "Save" at bounding box center [410, 9] width 9 height 6
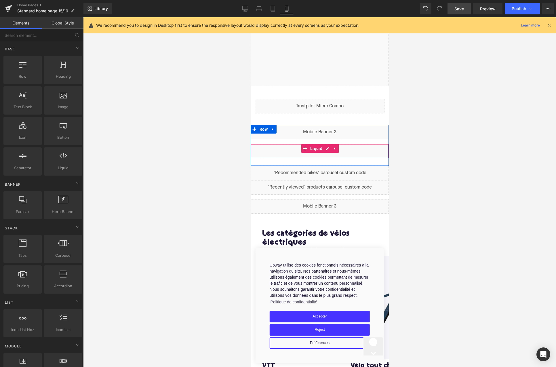
click at [280, 146] on div "Liquid" at bounding box center [319, 151] width 138 height 14
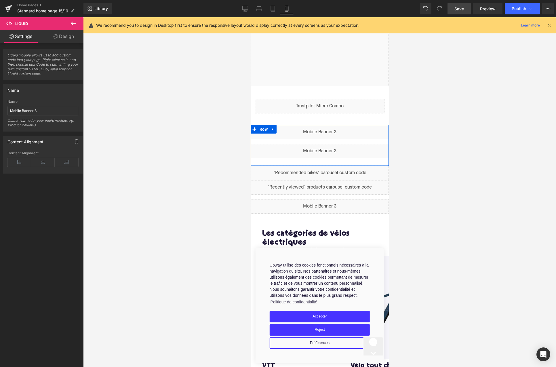
click at [327, 148] on div "Liquid" at bounding box center [319, 151] width 138 height 14
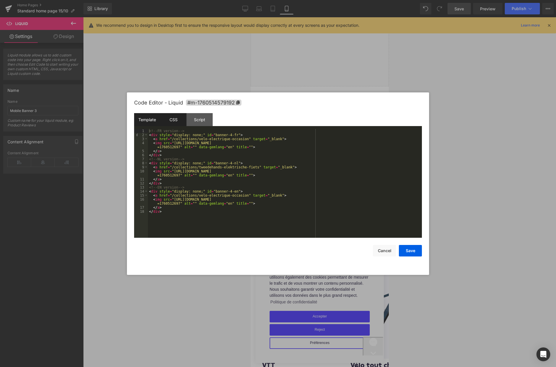
click at [185, 121] on div "CSS" at bounding box center [173, 119] width 26 height 13
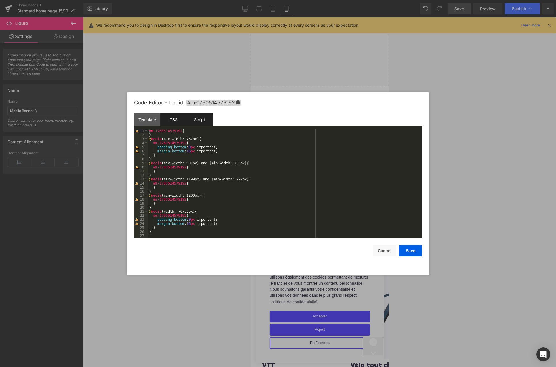
click at [205, 121] on div "Script" at bounding box center [199, 119] width 26 height 13
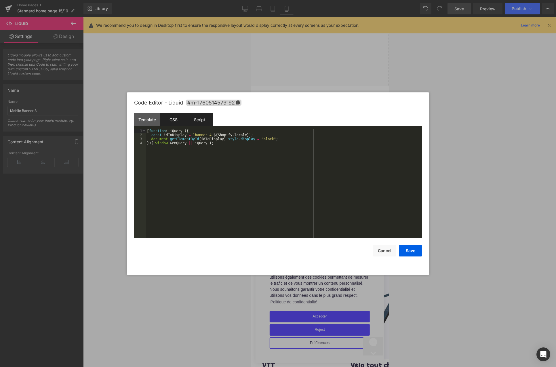
click at [170, 120] on div "CSS" at bounding box center [173, 119] width 26 height 13
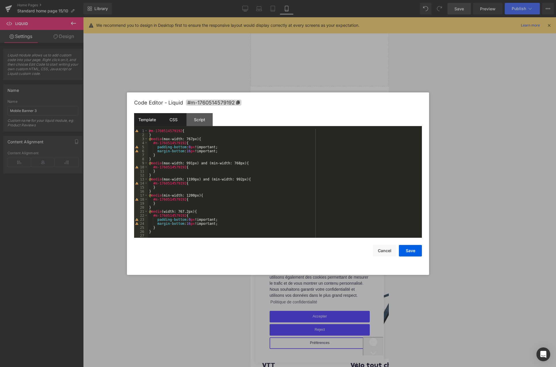
click at [160, 120] on div "Template" at bounding box center [147, 119] width 26 height 13
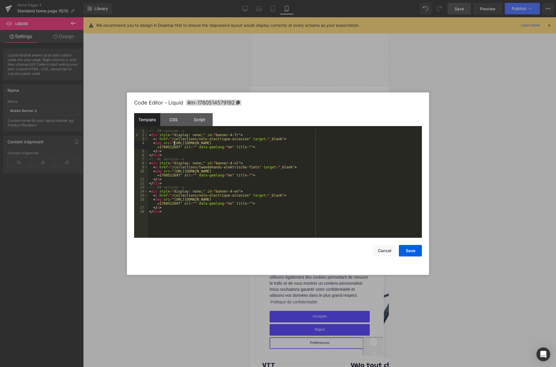
click at [174, 143] on div "<!-- FR version --> < div style = "display: none;" id = "banner-4-fr" > < a hre…" at bounding box center [285, 187] width 274 height 117
click at [381, 249] on button "Cancel" at bounding box center [384, 251] width 23 height 12
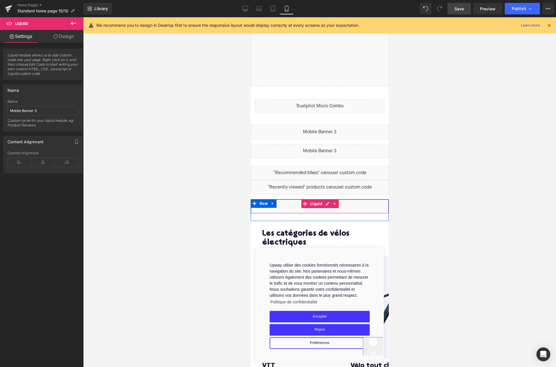
click at [327, 205] on div "Liquid" at bounding box center [319, 206] width 138 height 14
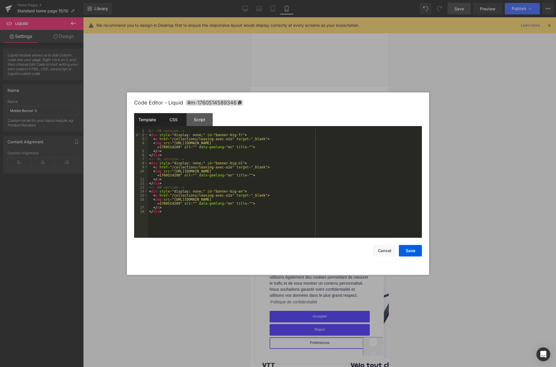
click at [173, 120] on div "CSS" at bounding box center [173, 119] width 26 height 13
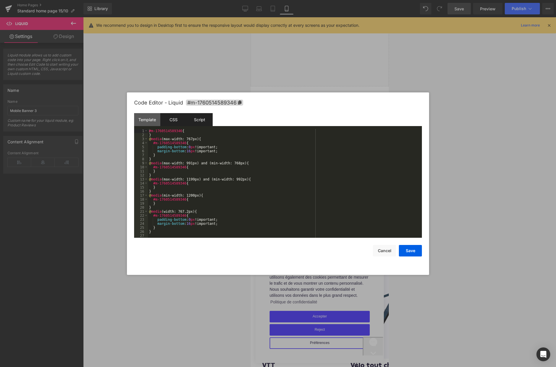
click at [198, 119] on div "Script" at bounding box center [199, 119] width 26 height 13
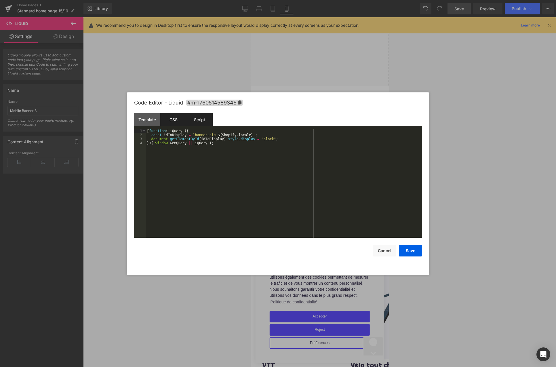
click at [179, 117] on div "CSS" at bounding box center [173, 119] width 26 height 13
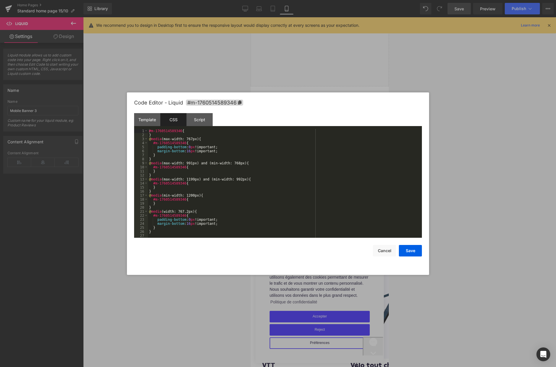
click at [160, 117] on div "CSS" at bounding box center [173, 119] width 26 height 13
click at [152, 119] on div "Template" at bounding box center [147, 119] width 26 height 13
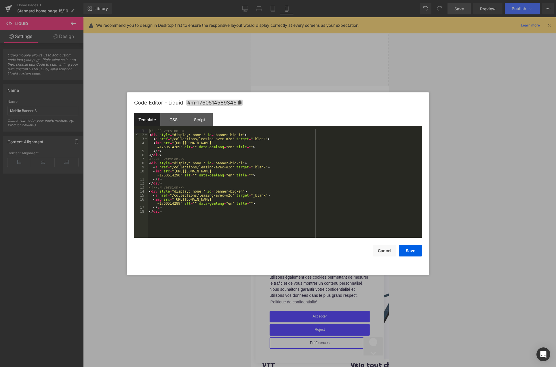
click at [237, 136] on div "<!-- FR version --> < div style = "display: none;" id = "banner-big-fr" > < a h…" at bounding box center [285, 187] width 274 height 117
drag, startPoint x: 236, startPoint y: 164, endPoint x: 236, endPoint y: 178, distance: 13.8
click at [236, 164] on div "<!-- FR version --> < div style = "display: none;" id = "banner-big2-fr" > < a …" at bounding box center [285, 187] width 274 height 117
click at [237, 192] on div "<!-- FR version --> < div style = "display: none;" id = "banner-big2-fr" > < a …" at bounding box center [285, 187] width 274 height 117
click at [175, 119] on div "CSS" at bounding box center [173, 119] width 26 height 13
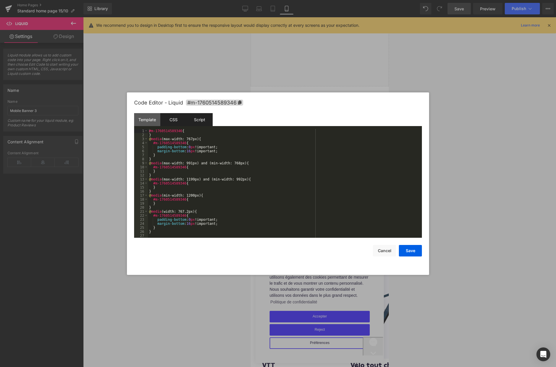
click at [197, 113] on div "Script" at bounding box center [199, 119] width 26 height 13
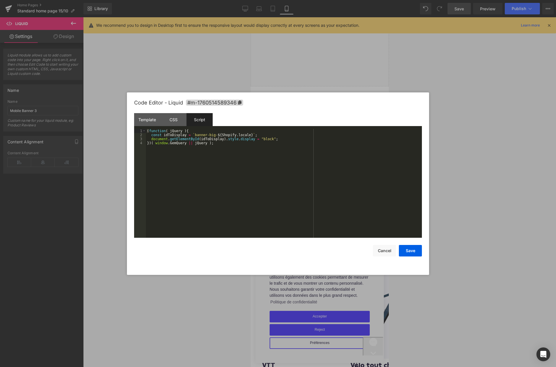
click at [215, 135] on div "( function ( jQuery ) { const idToDisplay = ` banner-big- ${ Shopify . locale }…" at bounding box center [284, 187] width 276 height 117
click at [402, 248] on button "Save" at bounding box center [410, 251] width 23 height 12
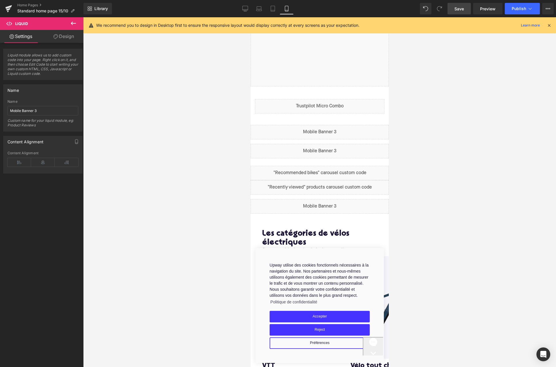
click at [463, 8] on span "Save" at bounding box center [458, 9] width 9 height 6
click at [486, 8] on span "Preview" at bounding box center [488, 9] width 16 height 6
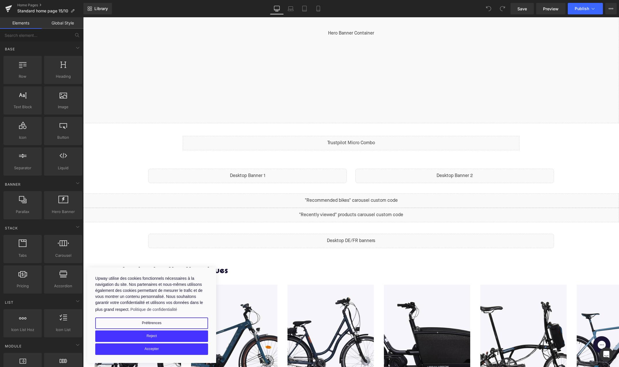
scroll to position [160, 0]
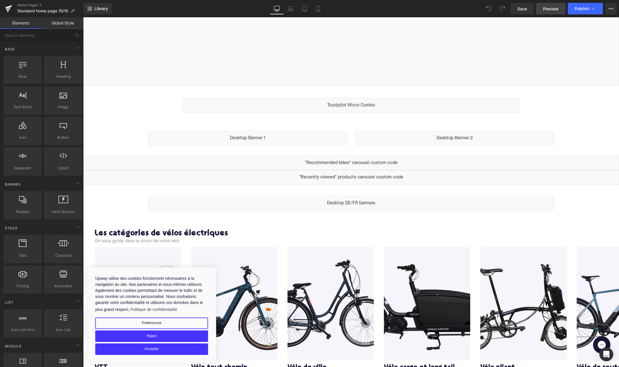
click at [553, 9] on span "Preview" at bounding box center [551, 9] width 16 height 6
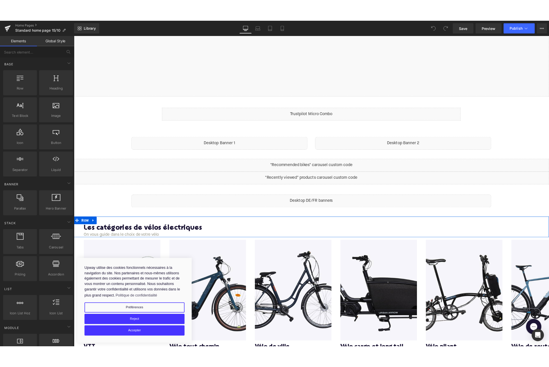
scroll to position [161, 0]
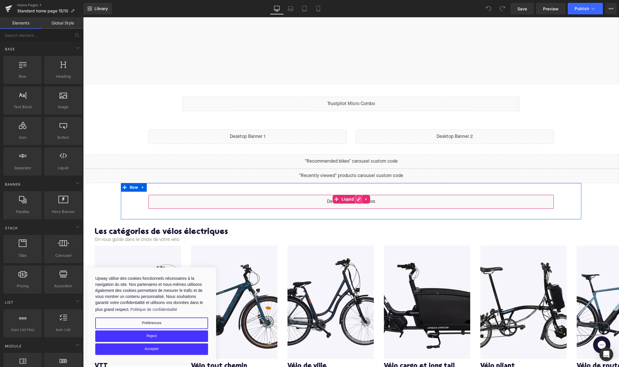
click at [360, 198] on div "Liquid" at bounding box center [351, 201] width 406 height 14
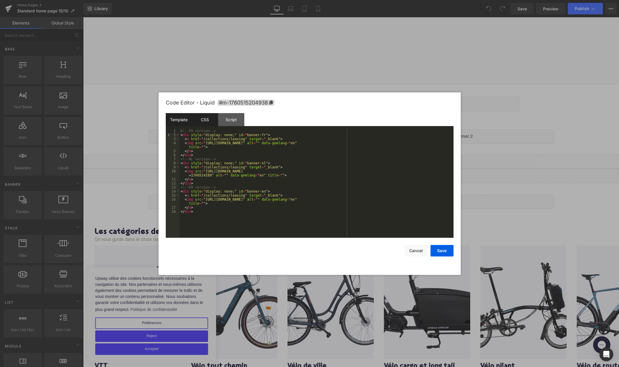
click at [212, 120] on div "CSS" at bounding box center [205, 119] width 26 height 13
click at [357, 198] on div "Liquid" at bounding box center [351, 201] width 406 height 14
click at [261, 135] on div "<!-- FR version --> < div style = "display: none;" id = "banner-fr" > < a href …" at bounding box center [316, 187] width 274 height 117
click at [261, 135] on div "<!-- FR version --> < div style = "display: none;" id = "banner-big-fr" > < a h…" at bounding box center [316, 187] width 274 height 117
click at [261, 163] on div "<!-- FR version --> < div style = "display: none;" id = "banner-big-fr" > < a h…" at bounding box center [316, 187] width 274 height 117
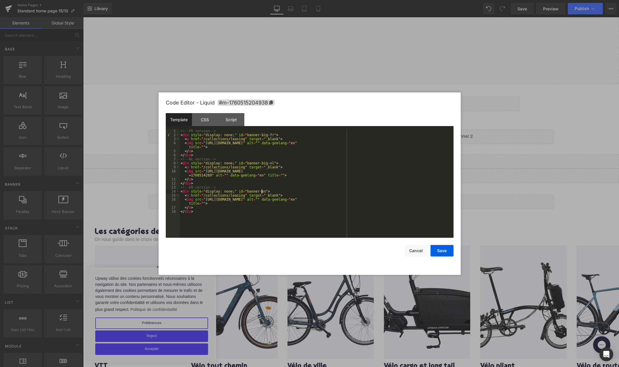
click at [262, 192] on div "<!-- FR version --> < div style = "display: none;" id = "banner-big-fr" > < a h…" at bounding box center [316, 187] width 274 height 117
click at [238, 119] on div "Script" at bounding box center [231, 119] width 26 height 13
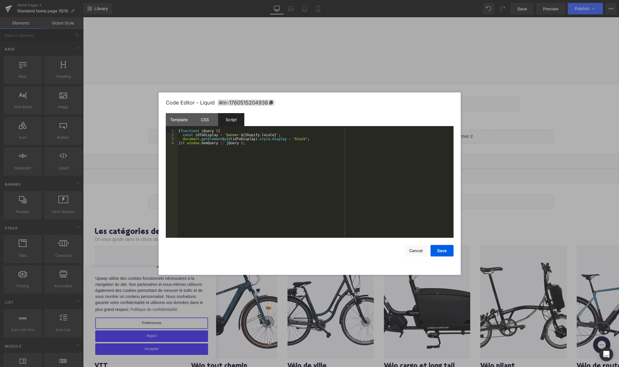
click at [241, 135] on div "( function ( jQuery ) { const idToDisplay = ` banner- ${ Shopify . locale } ` ;…" at bounding box center [315, 187] width 276 height 117
click at [446, 253] on button "Save" at bounding box center [441, 251] width 23 height 12
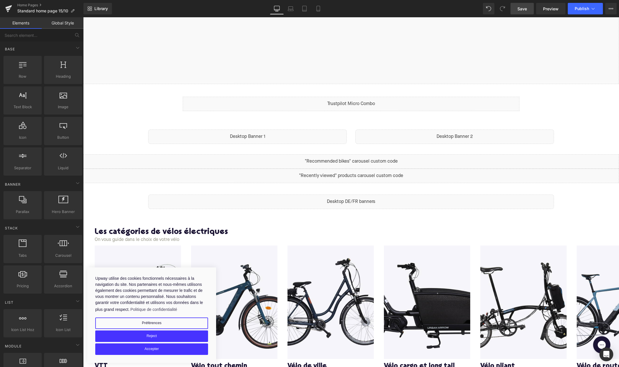
click at [522, 7] on span "Save" at bounding box center [521, 9] width 9 height 6
click at [315, 11] on icon at bounding box center [312, 9] width 6 height 6
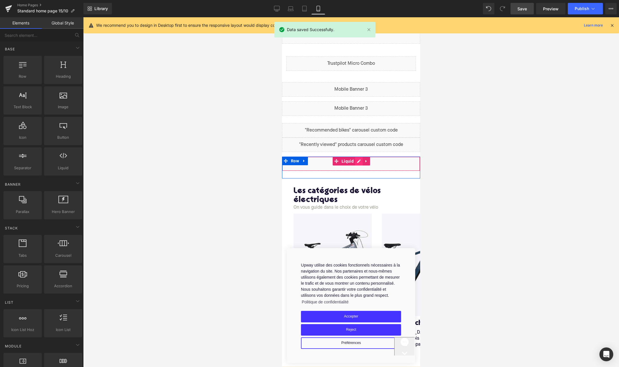
click at [358, 162] on div "Liquid" at bounding box center [351, 163] width 138 height 14
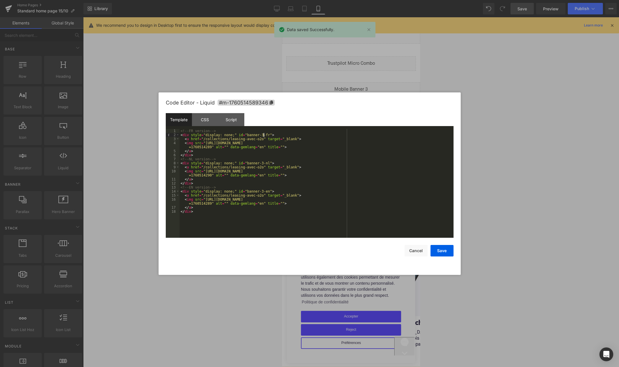
click at [263, 135] on div "<!-- FR version --> < div style = "display: none;" id = "banner-3-fr" > < a hre…" at bounding box center [316, 187] width 274 height 117
paste textarea
drag, startPoint x: 260, startPoint y: 163, endPoint x: 263, endPoint y: 163, distance: 3.2
click at [263, 163] on div "<!-- FR version --> < div style = "display: none;" id = "banner-big2-fr" > < a …" at bounding box center [316, 187] width 274 height 117
drag, startPoint x: 259, startPoint y: 192, endPoint x: 263, endPoint y: 192, distance: 4.3
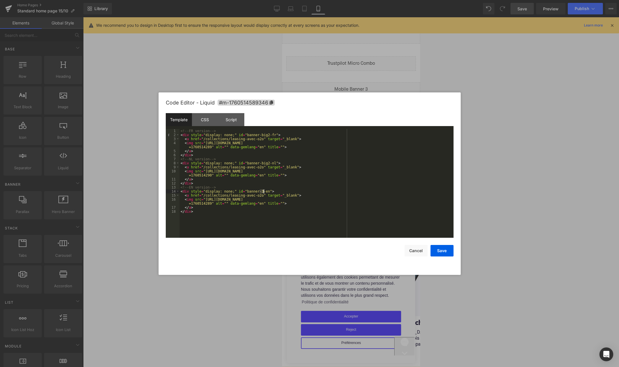
click at [263, 192] on div "<!-- FR version --> < div style = "display: none;" id = "banner-big2-fr" > < a …" at bounding box center [316, 187] width 274 height 117
click at [210, 122] on div "CSS" at bounding box center [205, 119] width 26 height 13
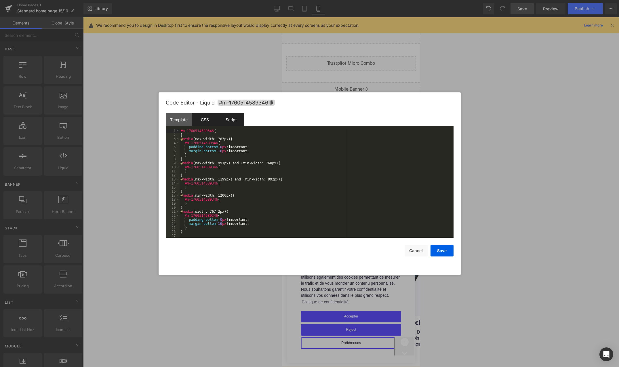
click at [233, 122] on div "Script" at bounding box center [231, 119] width 26 height 13
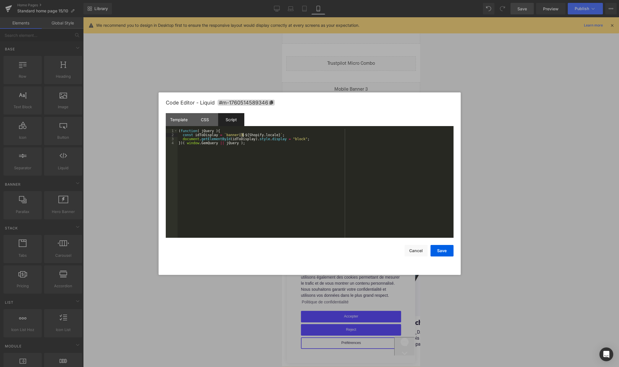
drag, startPoint x: 239, startPoint y: 135, endPoint x: 243, endPoint y: 135, distance: 4.0
click at [243, 135] on div "( function ( jQuery ) { const idToDisplay = ` banner-3- ${ Shopify . locale } `…" at bounding box center [315, 187] width 276 height 117
click at [446, 253] on button "Save" at bounding box center [441, 251] width 23 height 12
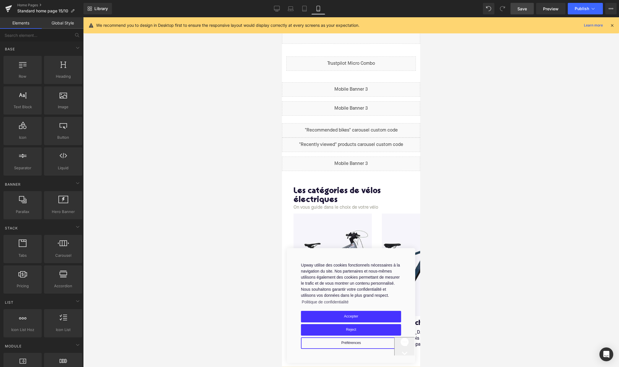
click at [530, 7] on link "Save" at bounding box center [521, 9] width 23 height 12
click at [545, 7] on span "Preview" at bounding box center [551, 9] width 16 height 6
